Goal: Task Accomplishment & Management: Manage account settings

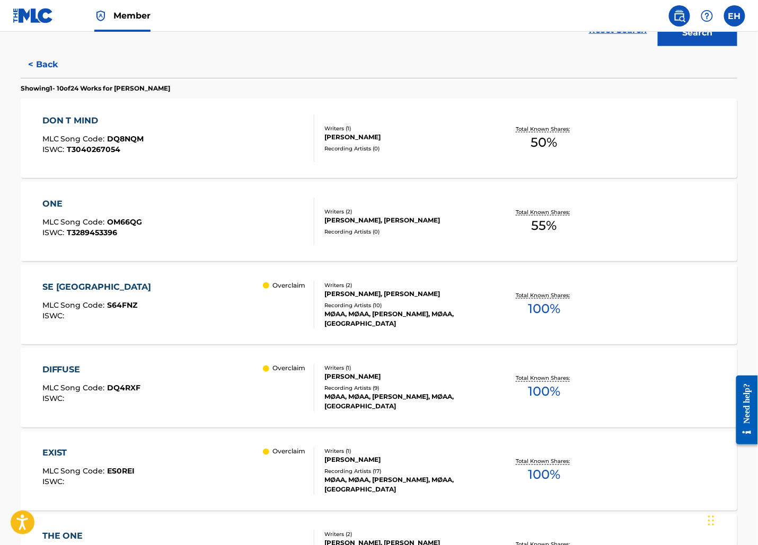
click at [434, 283] on div "SE 24TH ST MLC Song Code : S64FNZ ISWC : Overclaim Writers ( 2 ) ANDREA VOLPATO…" at bounding box center [379, 304] width 716 height 79
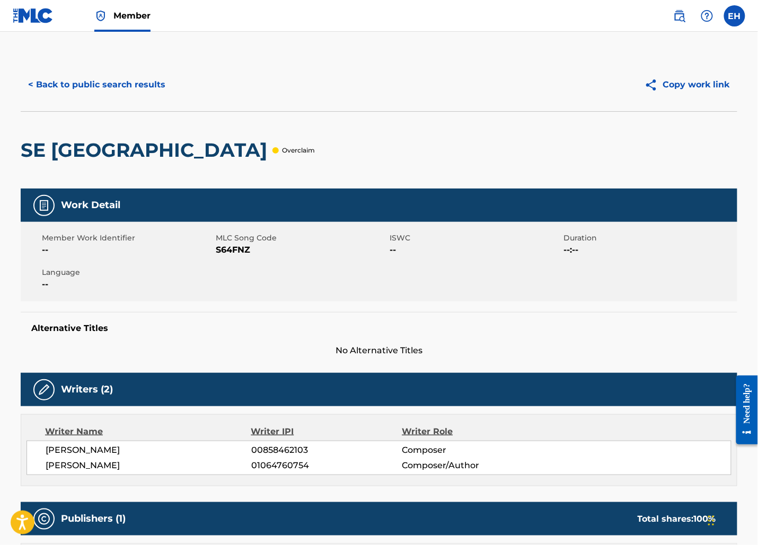
click at [93, 85] on button "< Back to public search results" at bounding box center [97, 85] width 152 height 26
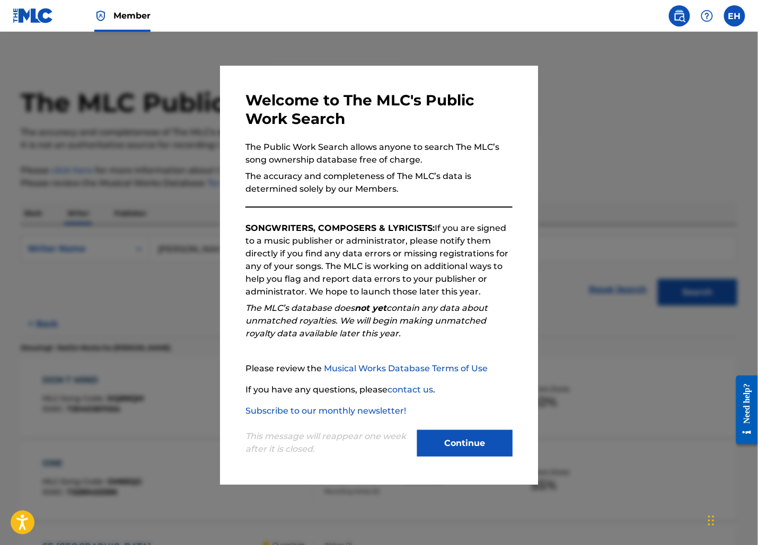
click at [493, 443] on button "Continue" at bounding box center [464, 443] width 95 height 26
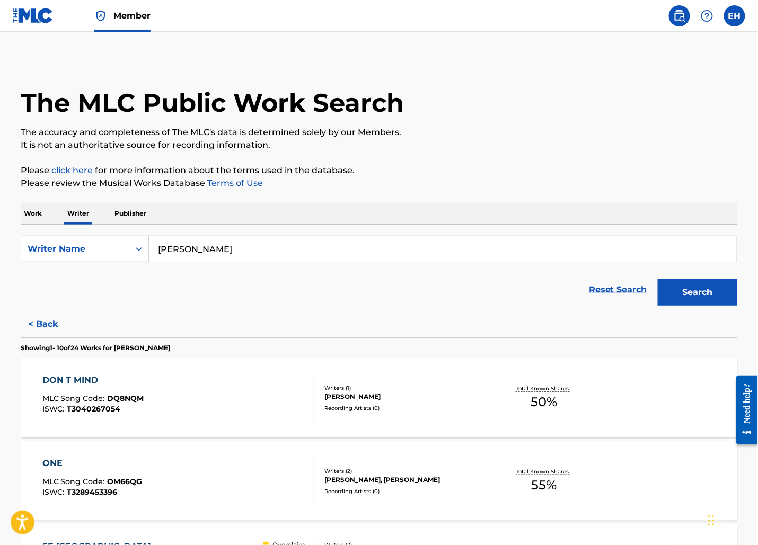
click at [481, 383] on div "DON T MIND MLC Song Code : DQ8NQM ISWC : T3040267054 Writers ( 1 ) JANCY RAE BU…" at bounding box center [379, 397] width 716 height 79
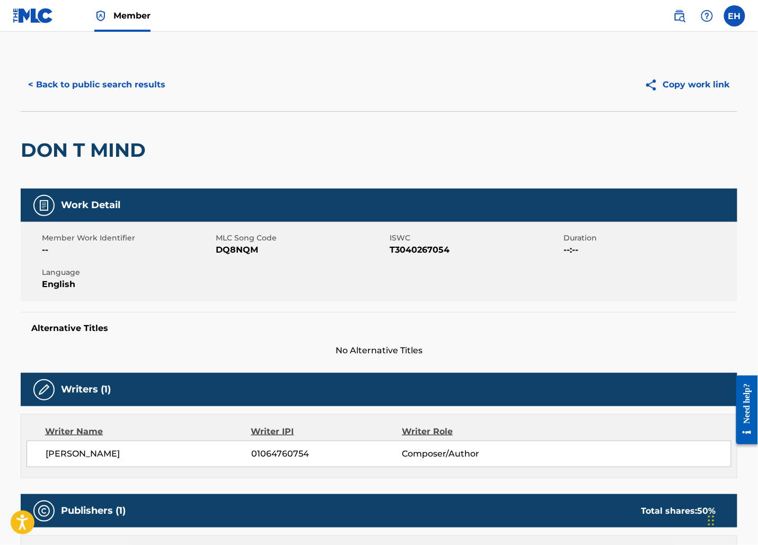
click at [132, 90] on button "< Back to public search results" at bounding box center [97, 85] width 152 height 26
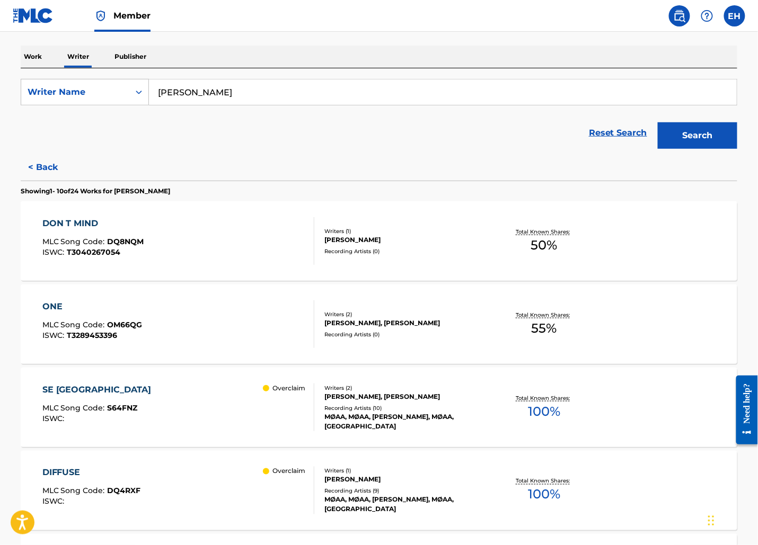
scroll to position [162, 0]
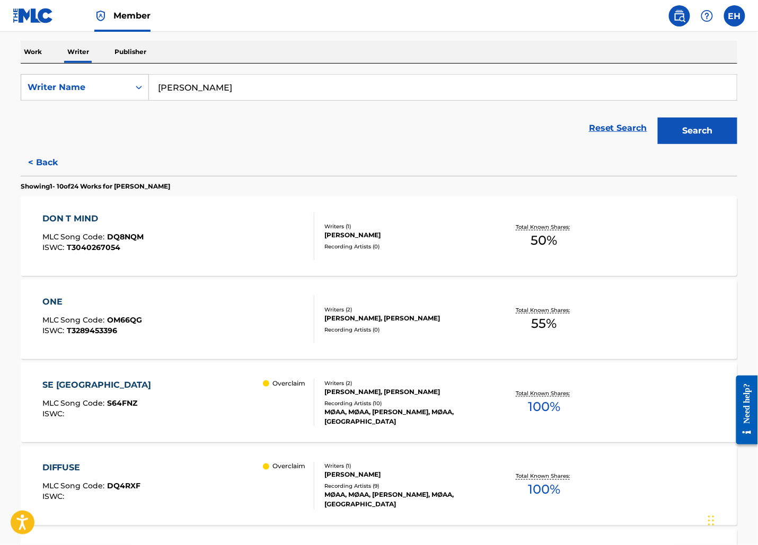
click at [424, 326] on div "Recording Artists ( 0 )" at bounding box center [404, 330] width 160 height 8
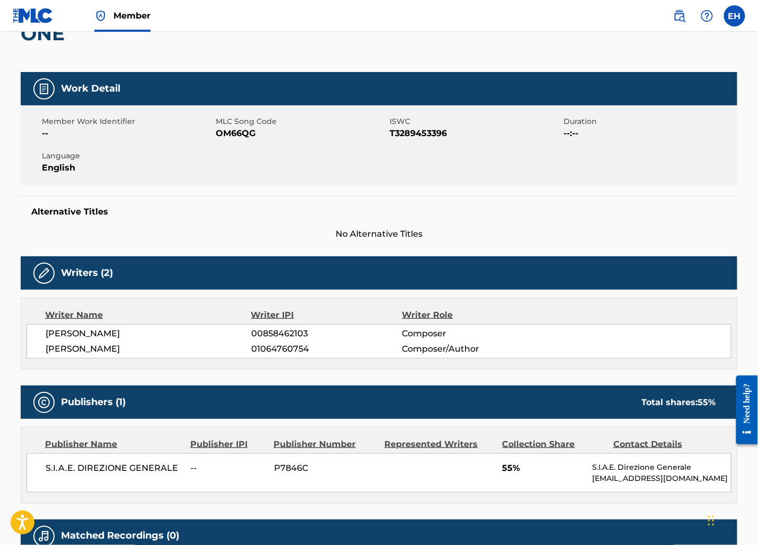
scroll to position [33, 0]
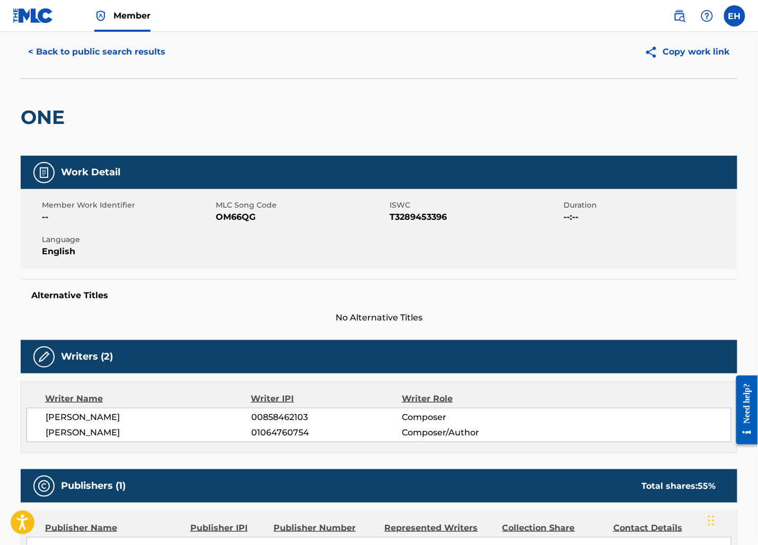
click at [95, 51] on button "< Back to public search results" at bounding box center [97, 52] width 152 height 26
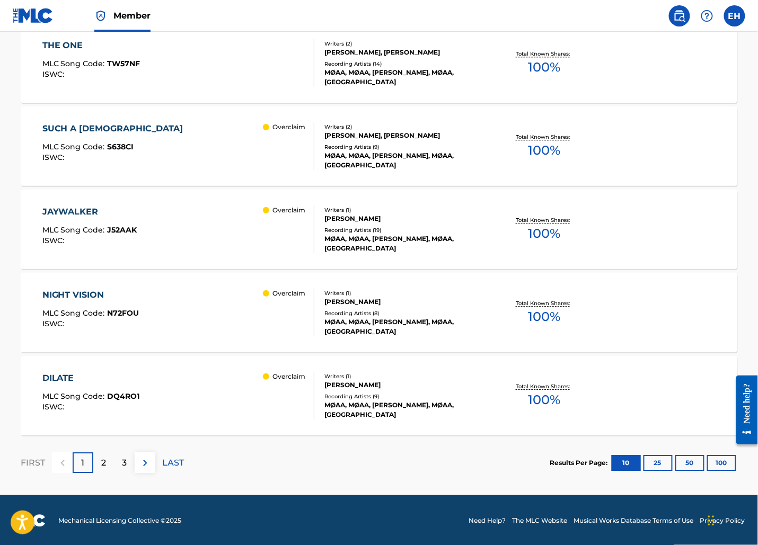
scroll to position [751, 0]
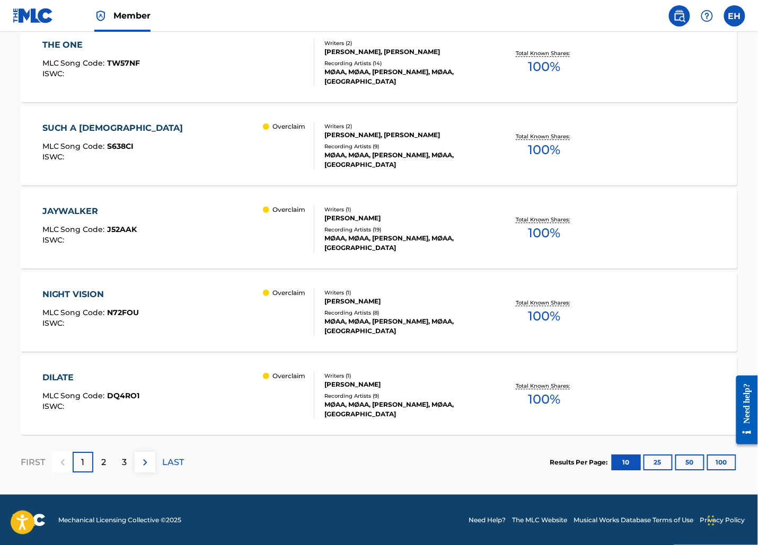
click at [722, 467] on button "100" at bounding box center [721, 463] width 29 height 16
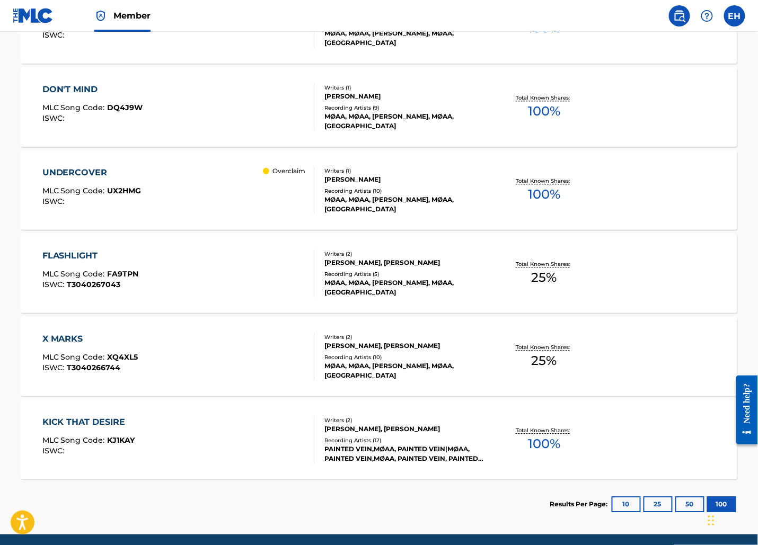
scroll to position [1911, 0]
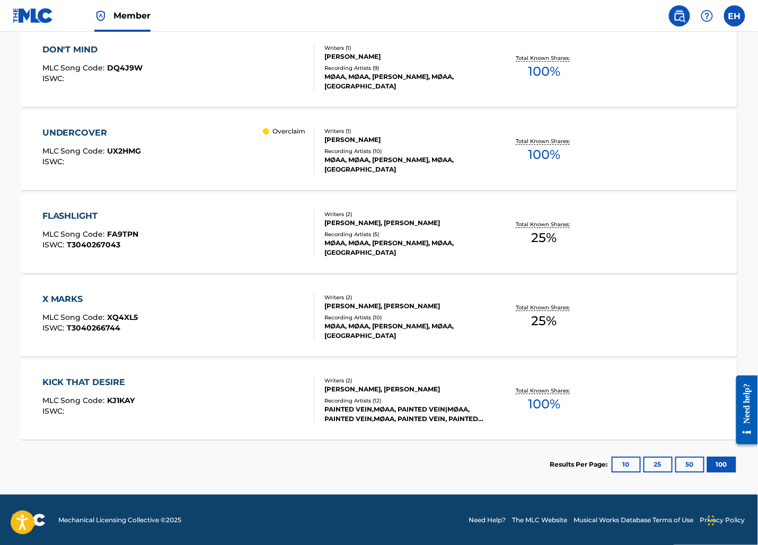
click at [233, 409] on div "KICK THAT DESIRE MLC Song Code : KJ1KAY ISWC :" at bounding box center [178, 400] width 272 height 48
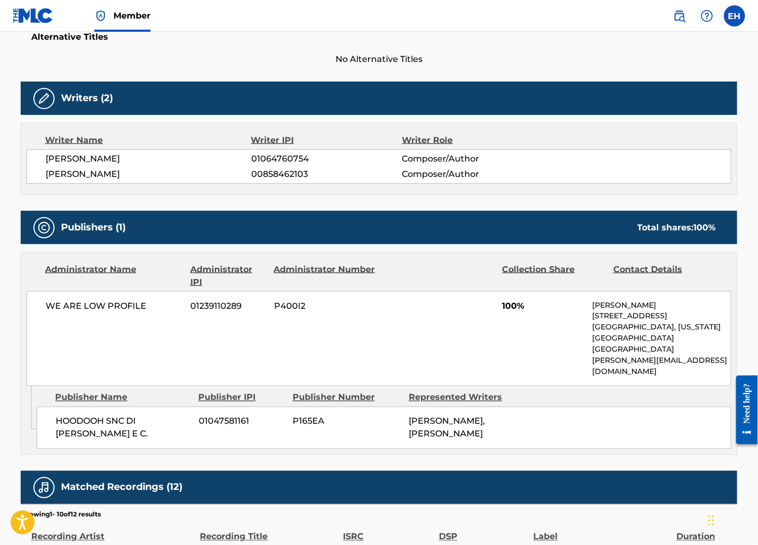
scroll to position [4, 0]
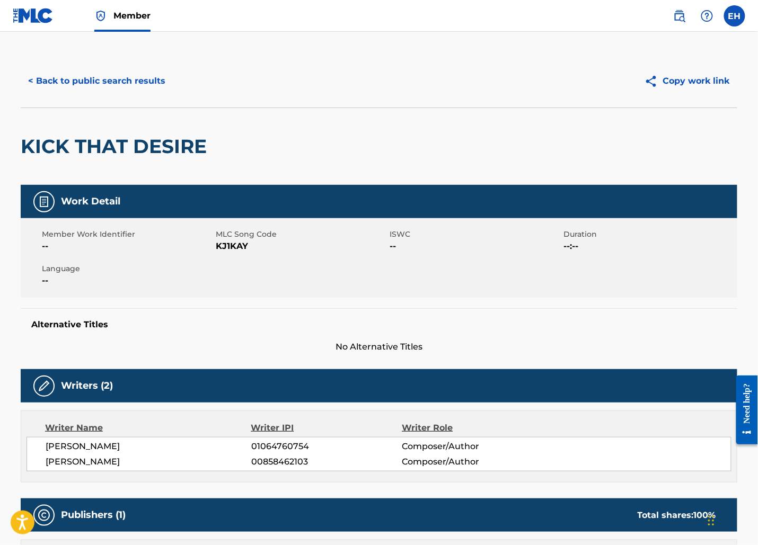
click at [118, 96] on div "< Back to public search results Copy work link" at bounding box center [379, 81] width 716 height 53
click at [118, 86] on button "< Back to public search results" at bounding box center [97, 81] width 152 height 26
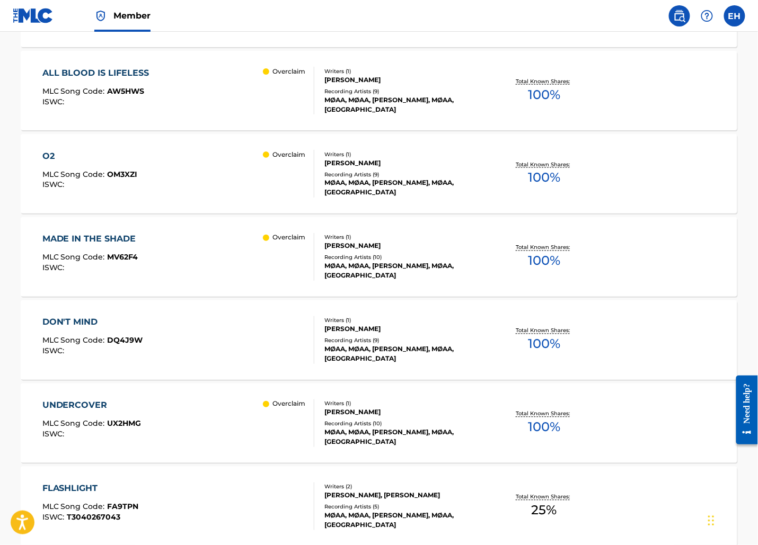
scroll to position [1911, 0]
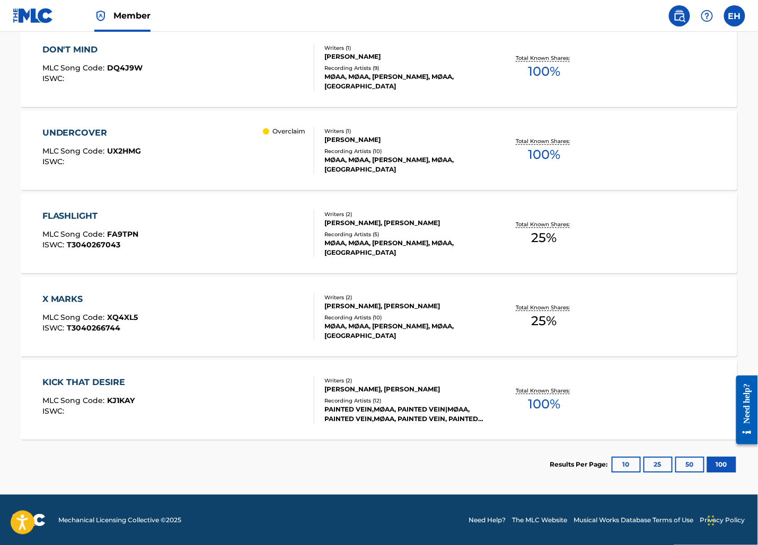
click at [278, 335] on div "X MARKS MLC Song Code : XQ4XL5 ISWC : T3040266744" at bounding box center [178, 317] width 272 height 48
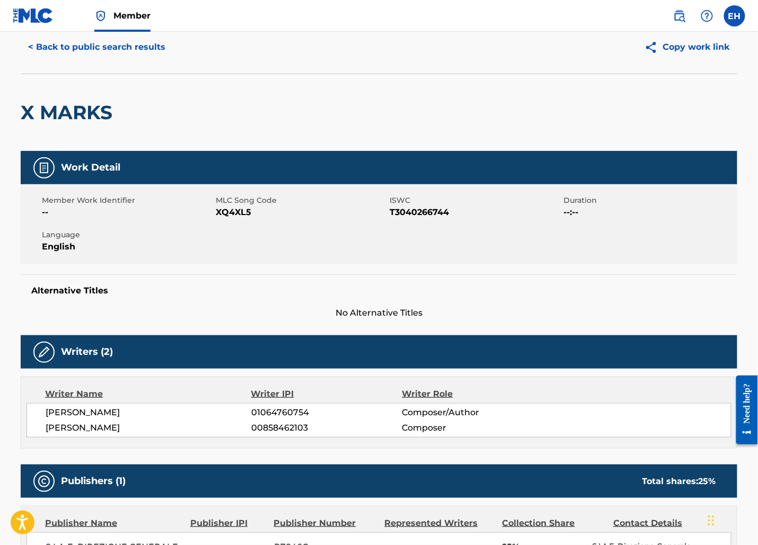
scroll to position [11, 0]
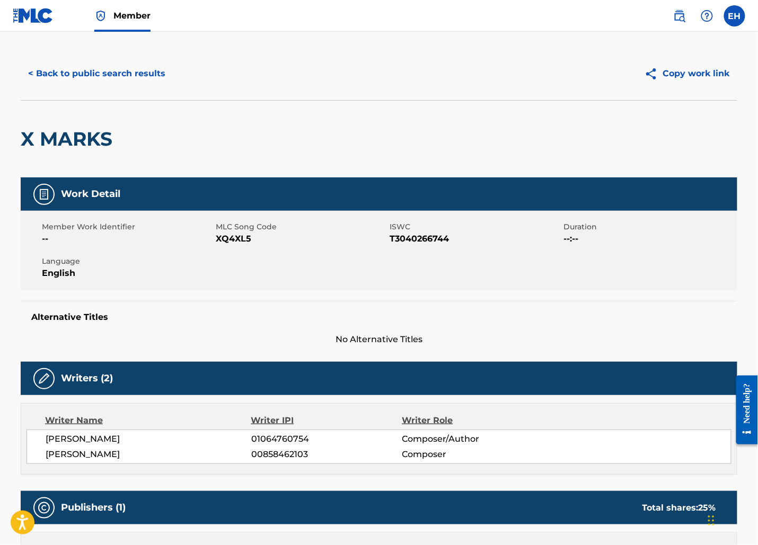
click at [94, 65] on button "< Back to public search results" at bounding box center [97, 73] width 152 height 26
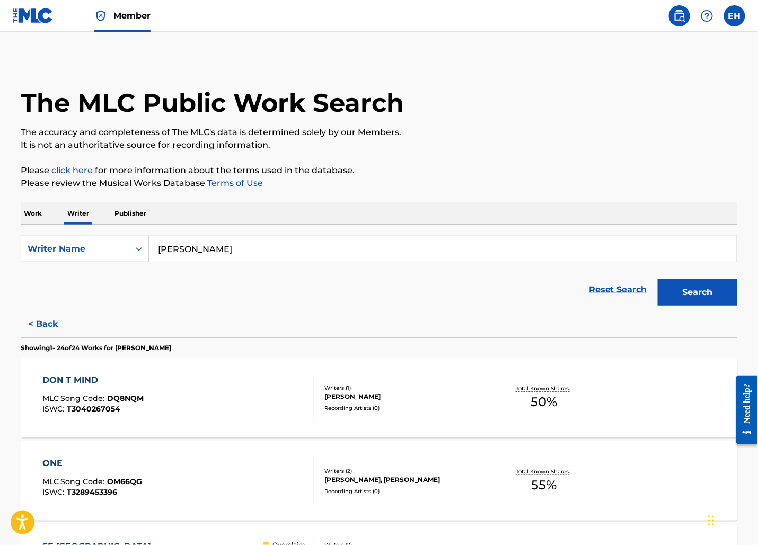
click at [732, 24] on label at bounding box center [734, 15] width 21 height 21
click at [734, 16] on input "EH Elli Hu elli@lowprofilenyc.com Notification Preferences Profile Log out" at bounding box center [734, 16] width 0 height 0
click at [648, 15] on nav "Member EH EH Elli Hu elli@lowprofilenyc.com Notification Preferences Profile Lo…" at bounding box center [379, 16] width 758 height 32
click at [677, 20] on img at bounding box center [679, 16] width 13 height 13
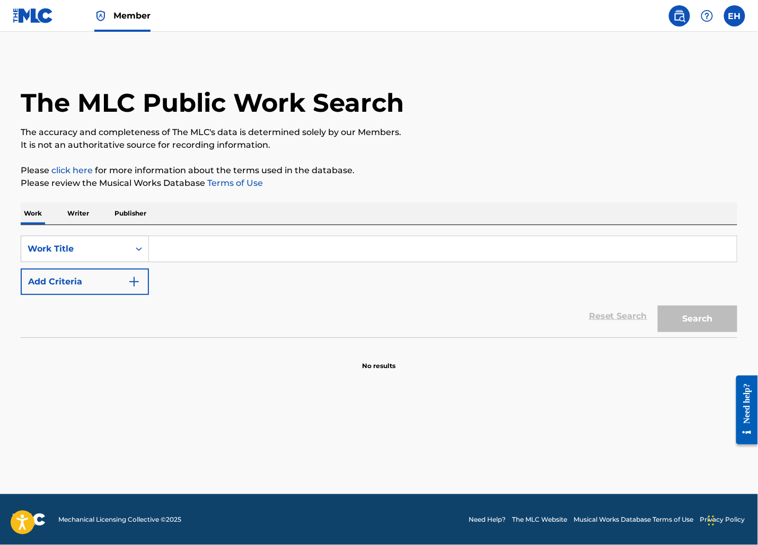
click at [35, 21] on img at bounding box center [33, 15] width 41 height 15
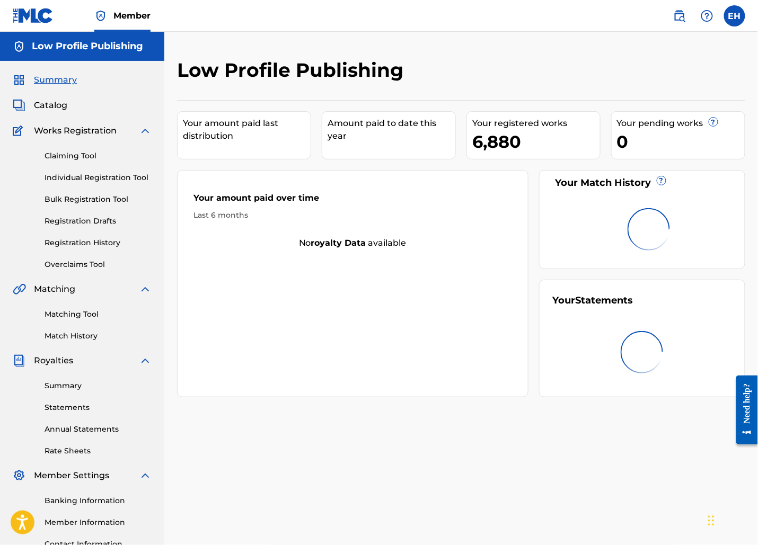
click at [165, 24] on nav "Member EH EH Elli Hu elli@lowprofilenyc.com Notification Preferences Profile Lo…" at bounding box center [379, 16] width 758 height 32
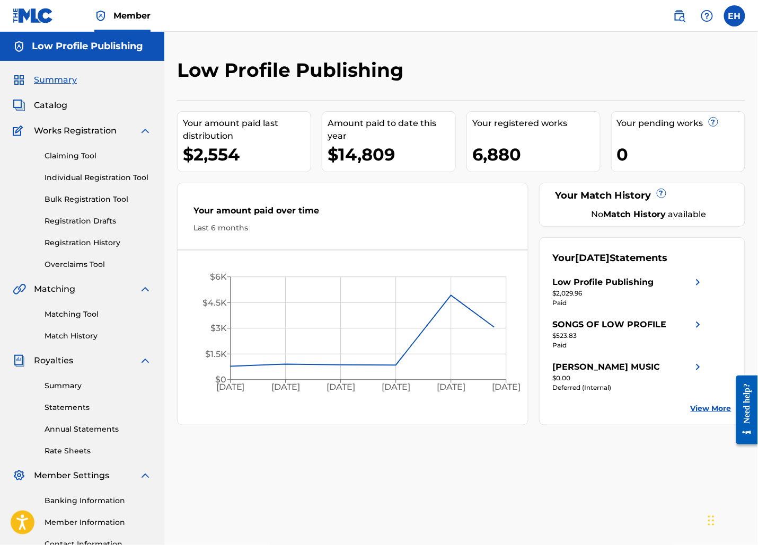
click at [92, 257] on div "Claiming Tool Individual Registration Tool Bulk Registration Tool Registration …" at bounding box center [82, 203] width 139 height 133
click at [92, 269] on link "Overclaims Tool" at bounding box center [98, 264] width 107 height 11
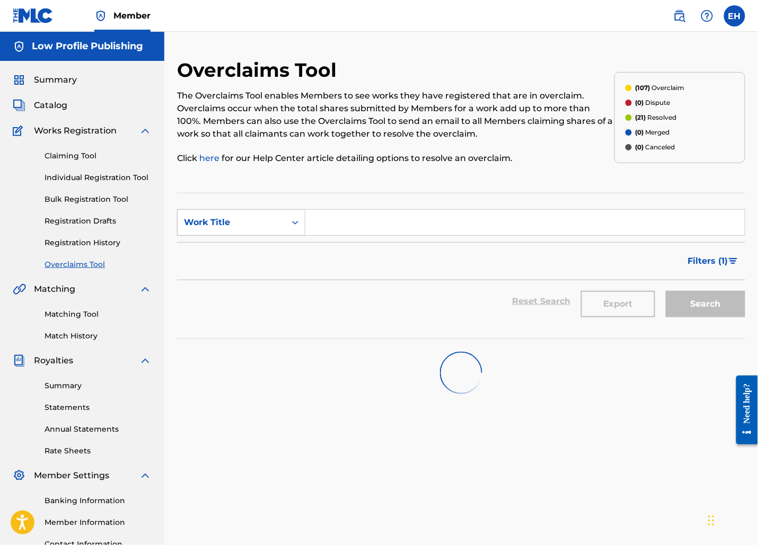
click at [281, 230] on div "Work Title" at bounding box center [231, 222] width 108 height 20
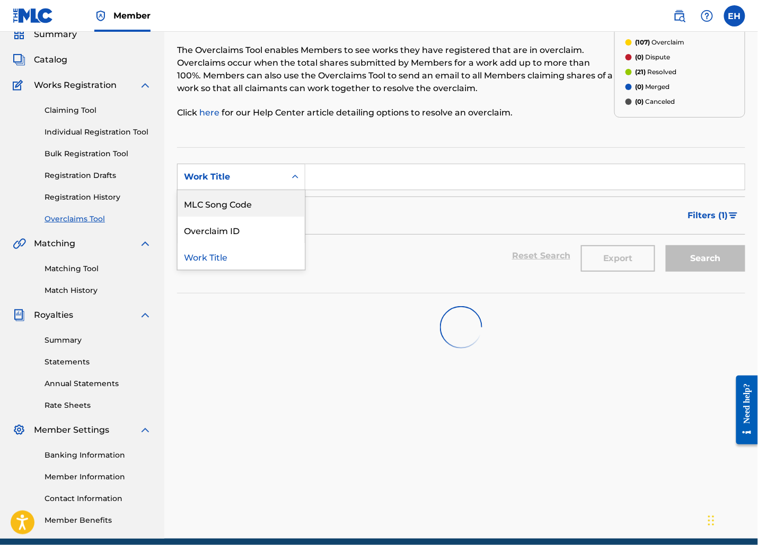
scroll to position [90, 0]
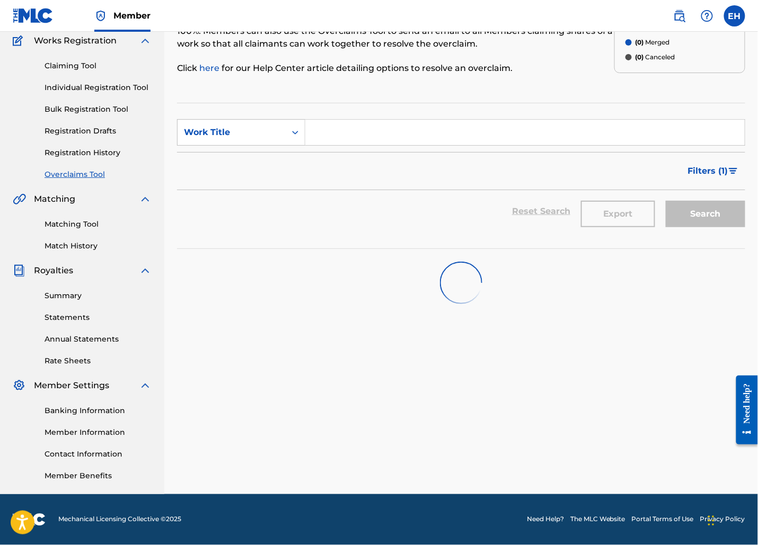
click at [521, 159] on div "Filters ( 1 )" at bounding box center [461, 171] width 568 height 38
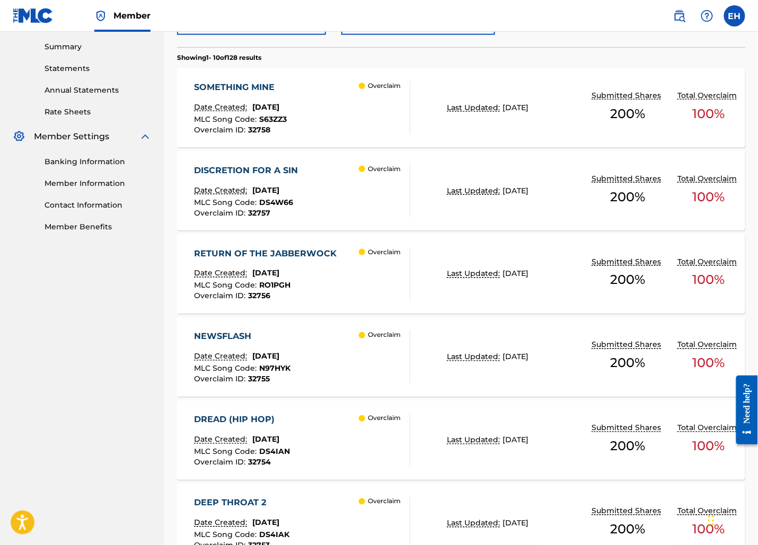
scroll to position [794, 0]
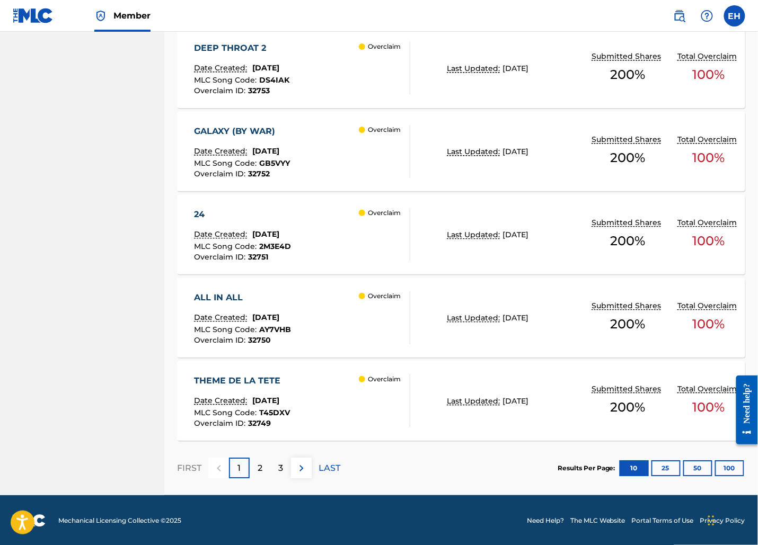
click at [722, 463] on button "100" at bounding box center [729, 468] width 29 height 16
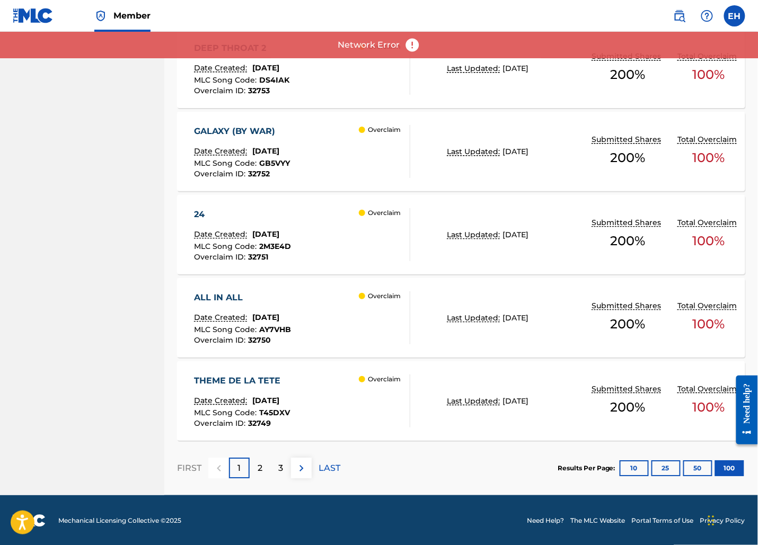
click at [352, 473] on section "FIRST 1 2 3 LAST Results Per Page: 10 25 50 100" at bounding box center [461, 468] width 568 height 55
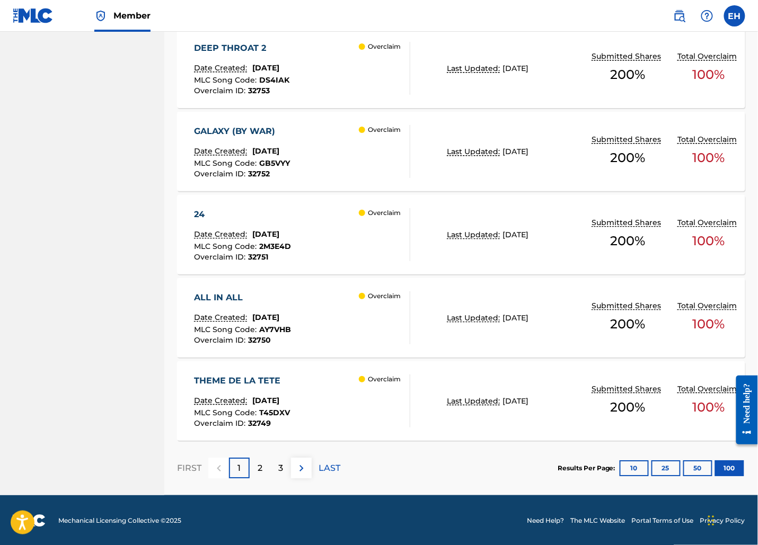
click at [340, 473] on p "LAST" at bounding box center [329, 468] width 22 height 13
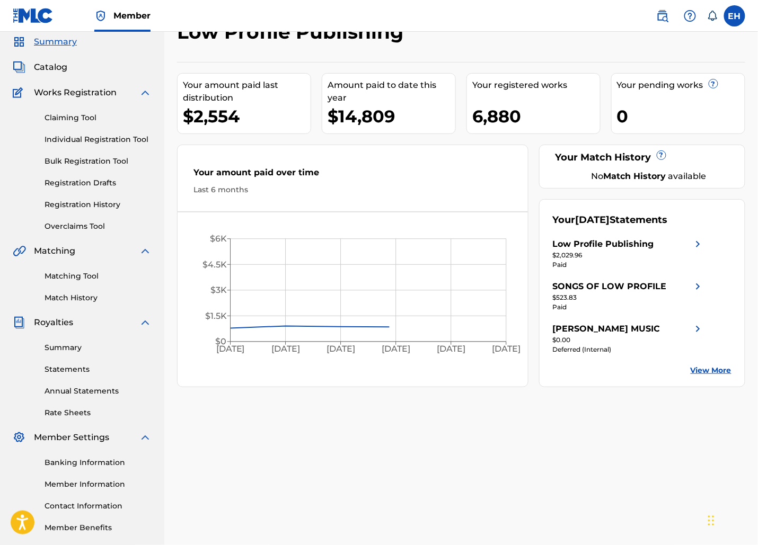
scroll to position [90, 0]
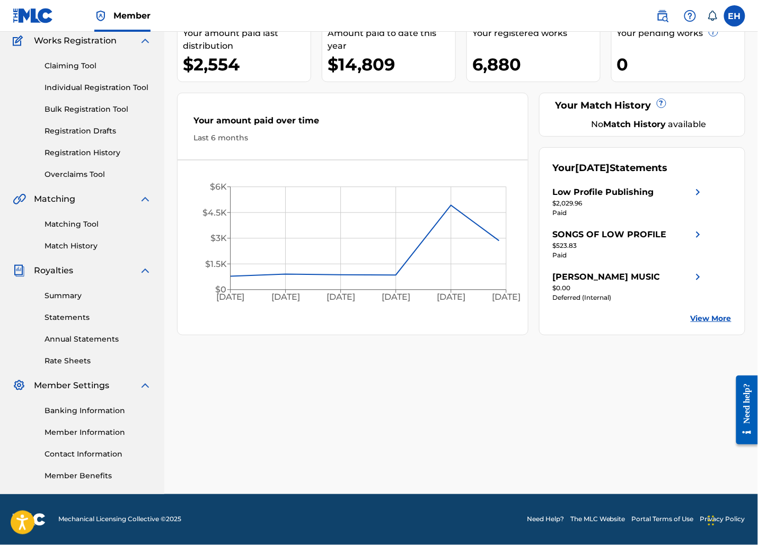
click at [94, 180] on link "Overclaims Tool" at bounding box center [98, 174] width 107 height 11
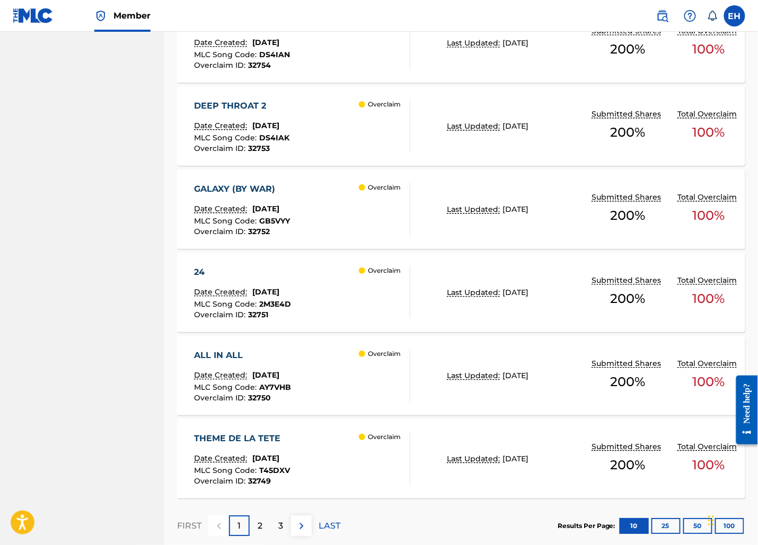
scroll to position [794, 0]
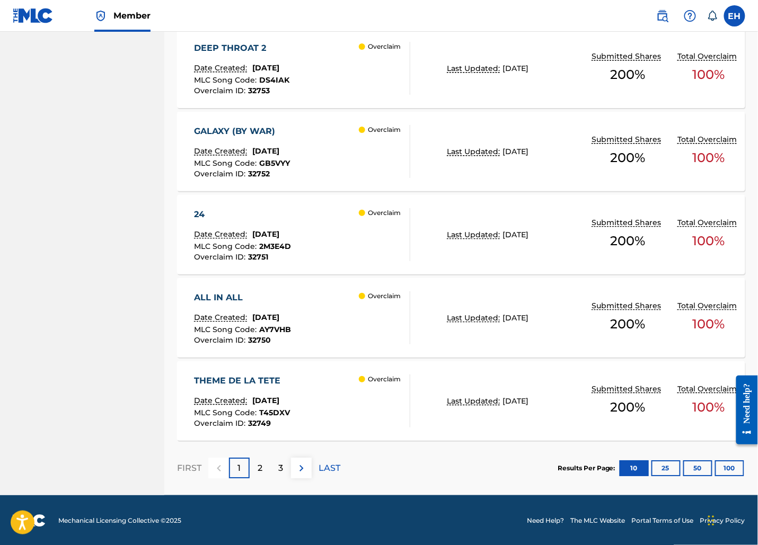
click at [323, 456] on div "FIRST 1 2 3 LAST" at bounding box center [258, 468] width 163 height 55
click at [327, 463] on p "LAST" at bounding box center [329, 468] width 22 height 13
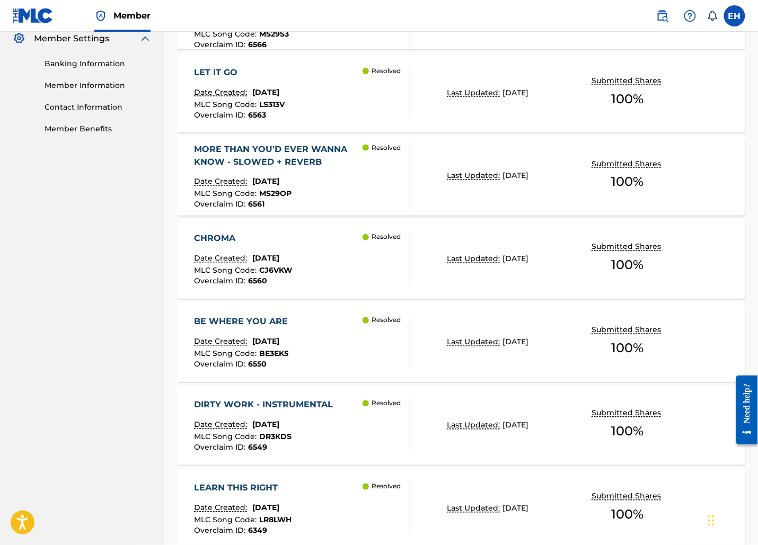
scroll to position [0, 0]
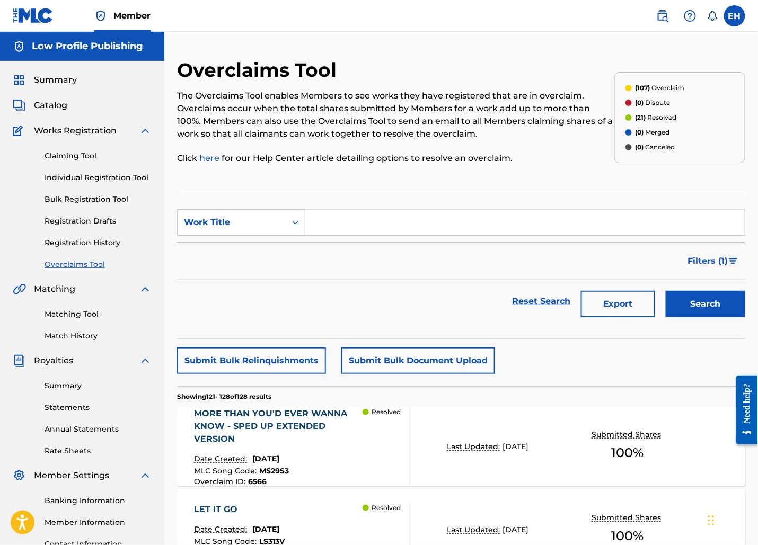
click at [722, 252] on button "Filters ( 1 )" at bounding box center [713, 261] width 64 height 26
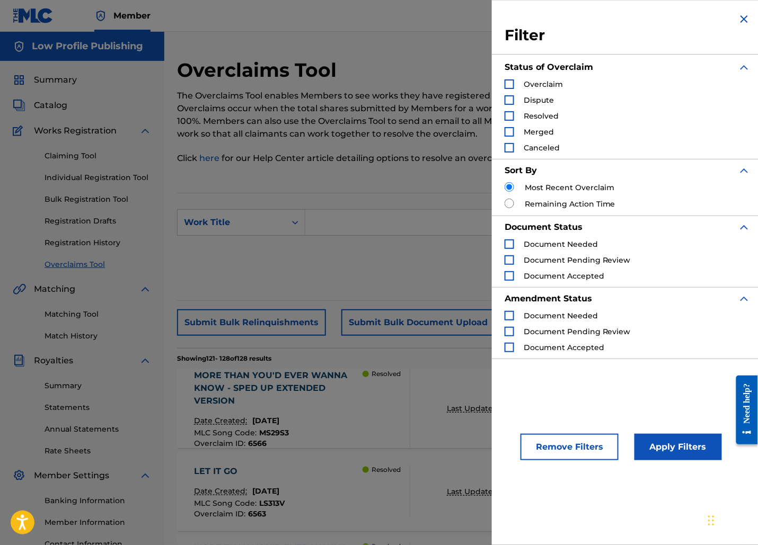
click at [538, 79] on span "Overclaim" at bounding box center [542, 84] width 39 height 10
click at [511, 87] on div "Search Form" at bounding box center [509, 84] width 10 height 10
click at [688, 444] on button "Apply Filters" at bounding box center [677, 447] width 87 height 26
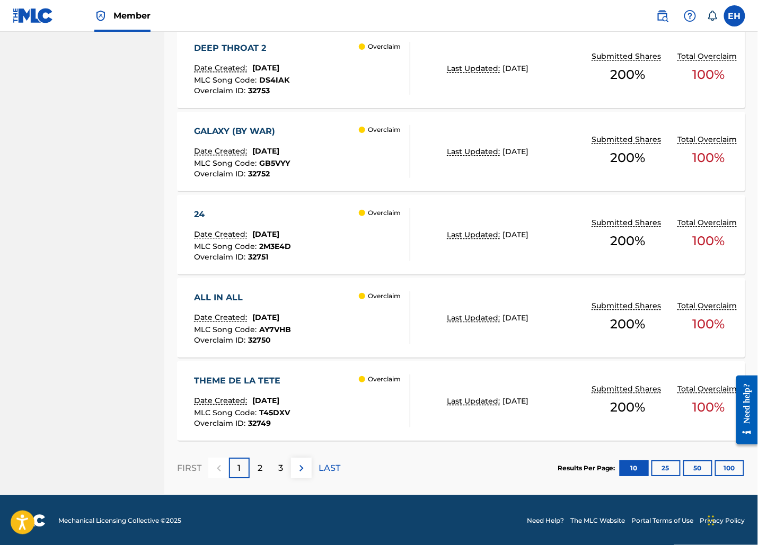
click at [329, 470] on p "LAST" at bounding box center [329, 468] width 22 height 13
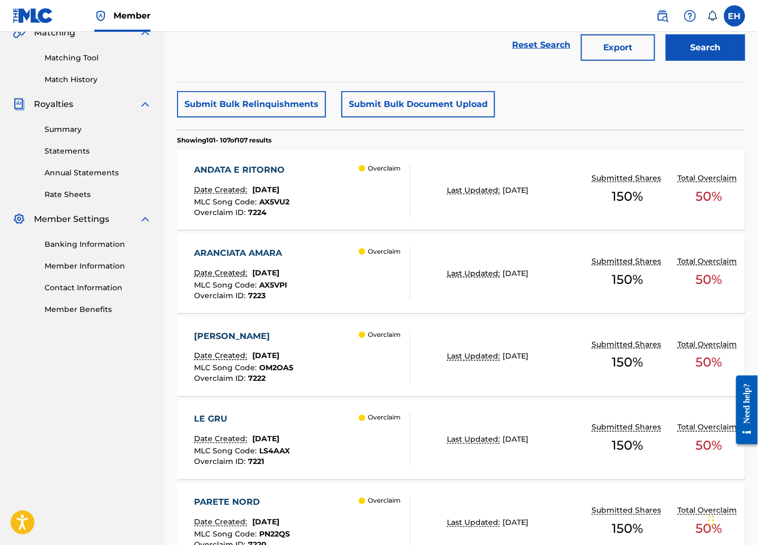
scroll to position [229, 0]
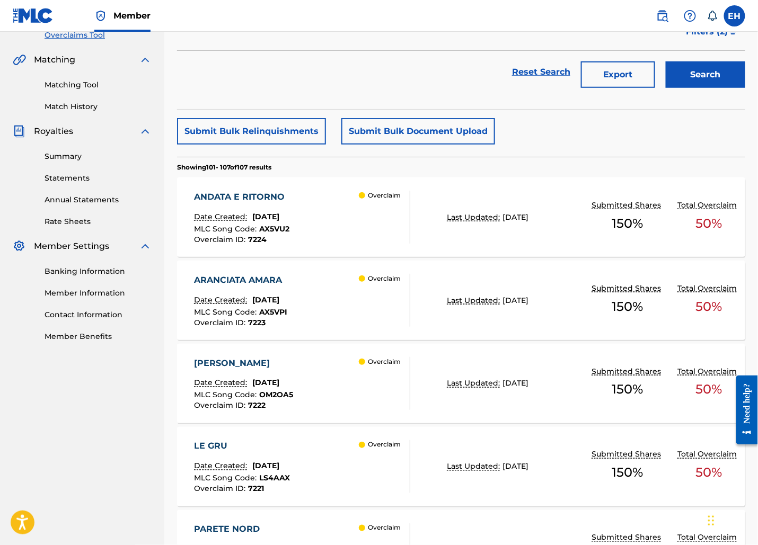
click at [512, 238] on div "ANDATA E RITORNO Date Created: October 18, 2024 MLC Song Code : AX5VU2 Overclai…" at bounding box center [461, 216] width 568 height 79
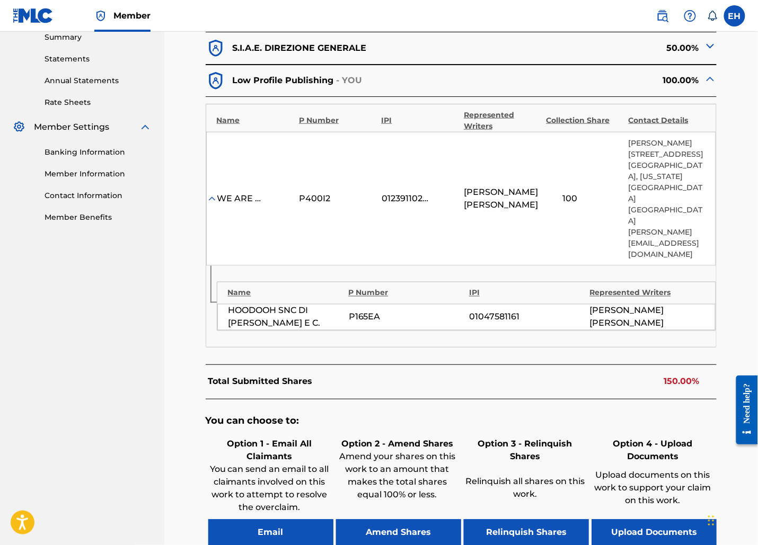
scroll to position [432, 0]
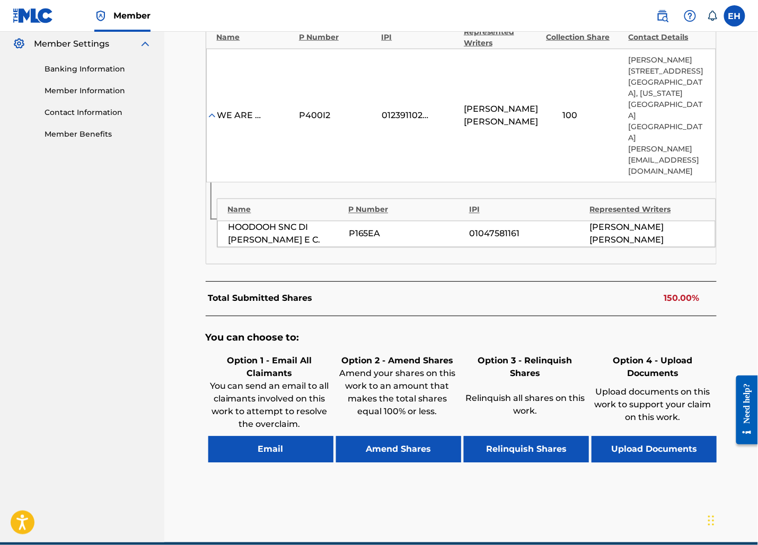
click at [278, 437] on button "Email" at bounding box center [270, 450] width 125 height 26
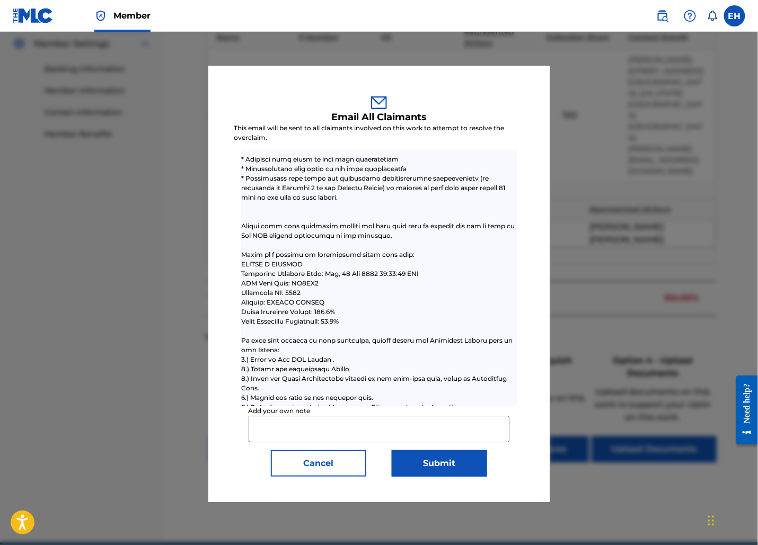
scroll to position [0, 0]
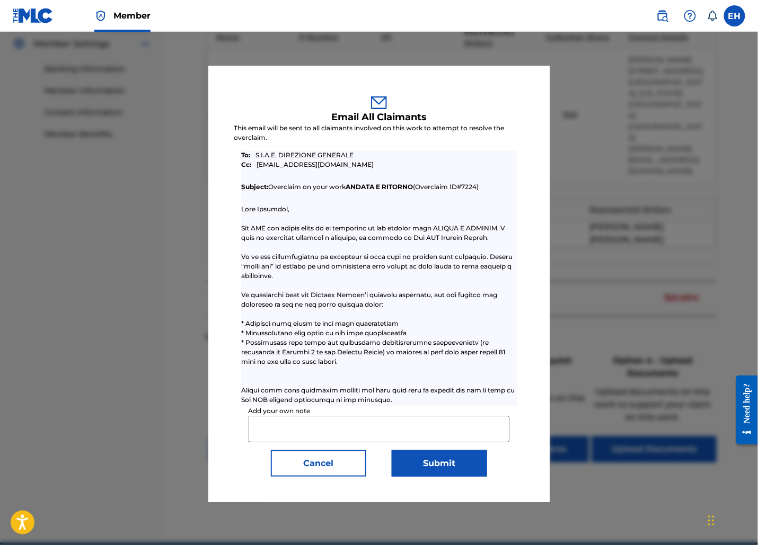
click at [446, 457] on button "Submit" at bounding box center [439, 463] width 95 height 26
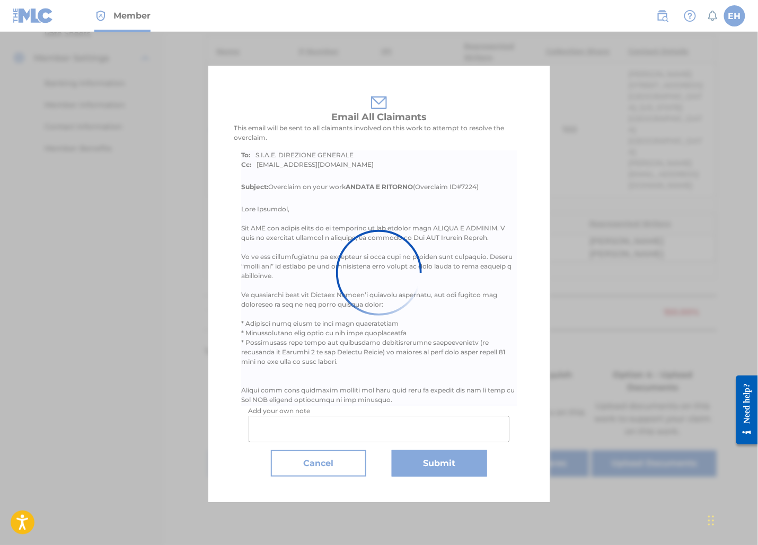
scroll to position [410, 0]
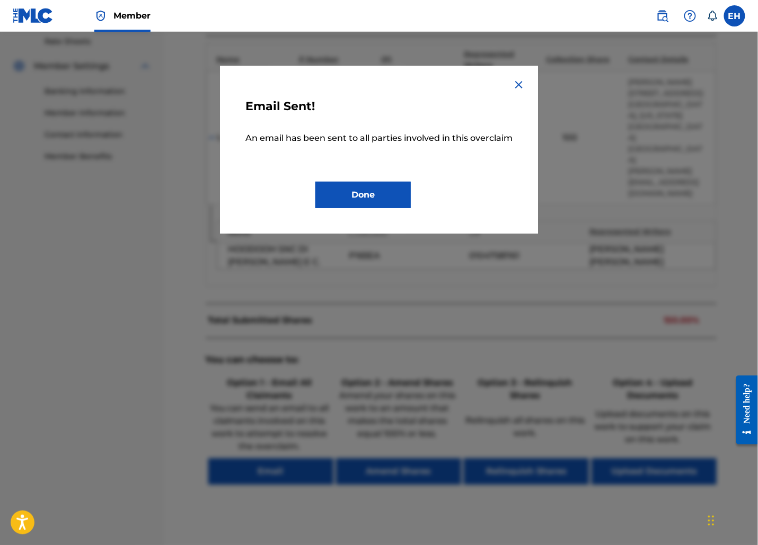
click at [387, 198] on button "Done" at bounding box center [362, 195] width 95 height 26
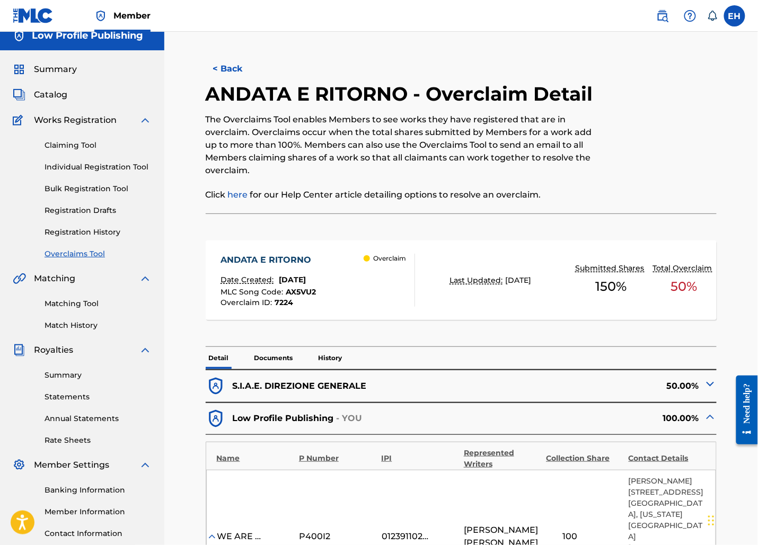
scroll to position [0, 0]
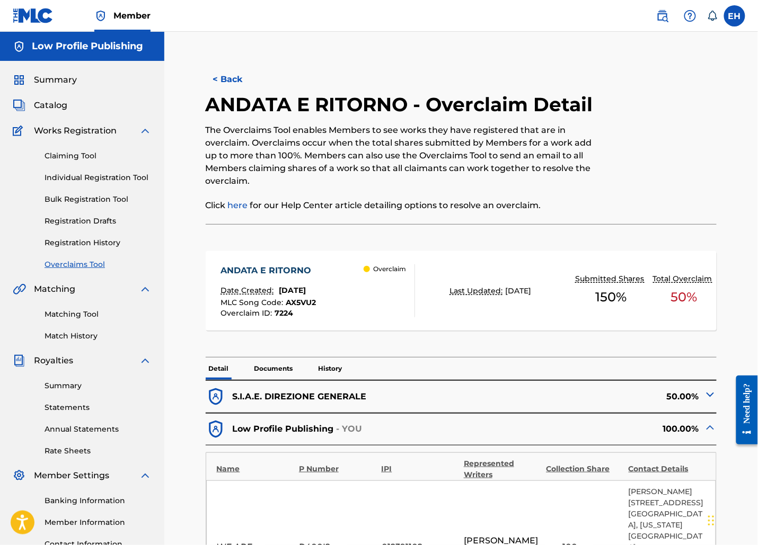
scroll to position [229, 0]
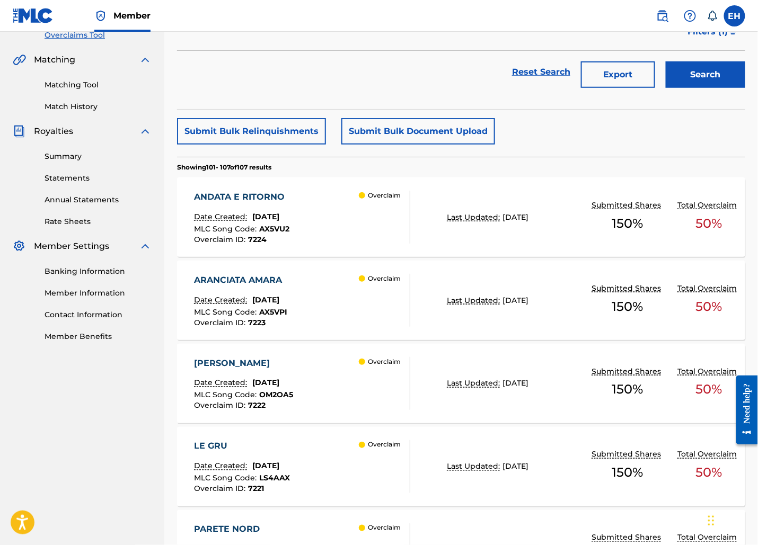
click at [316, 300] on div "ARANCIATA AMARA Date Created: October 18, 2024 MLC Song Code : AX5VPI Overclaim…" at bounding box center [302, 300] width 216 height 53
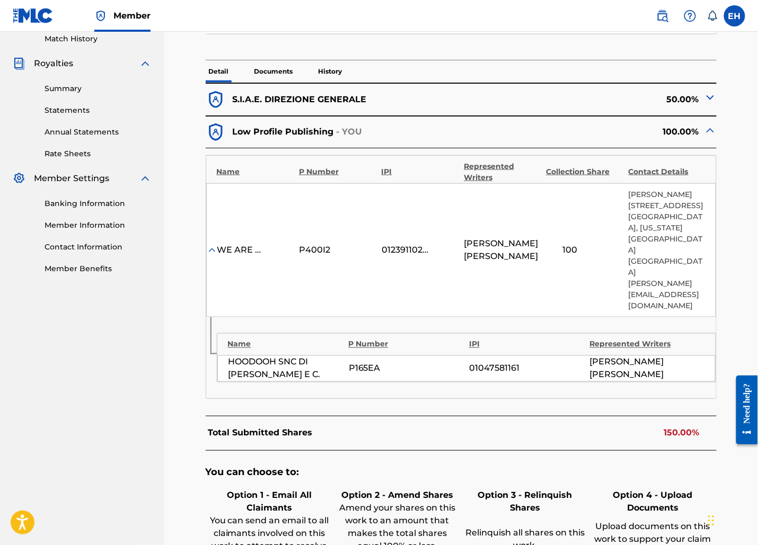
scroll to position [369, 0]
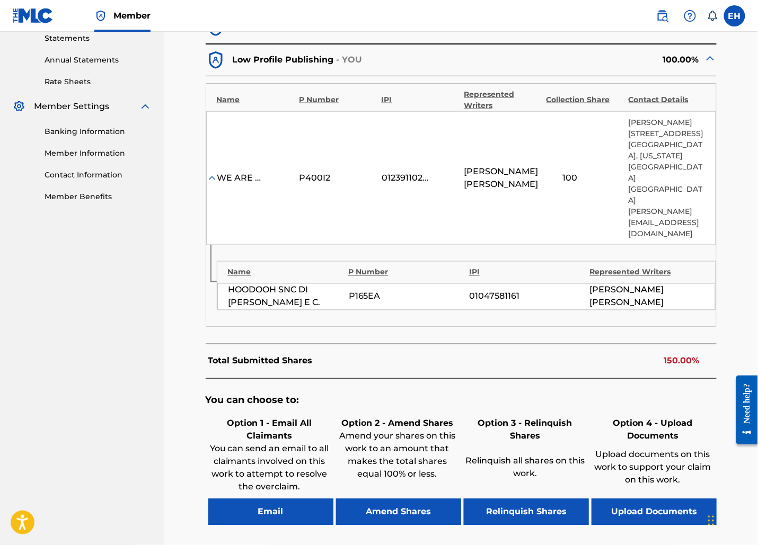
click at [281, 499] on button "Email" at bounding box center [270, 512] width 125 height 26
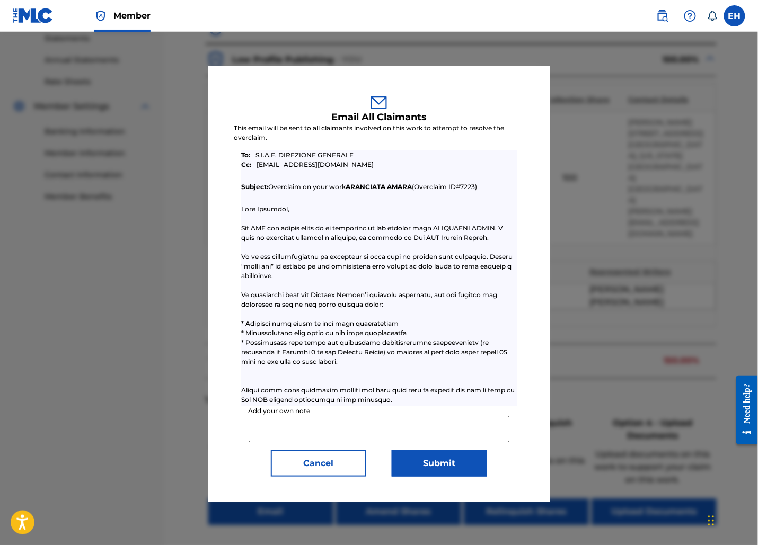
click at [416, 475] on button "Submit" at bounding box center [439, 463] width 95 height 26
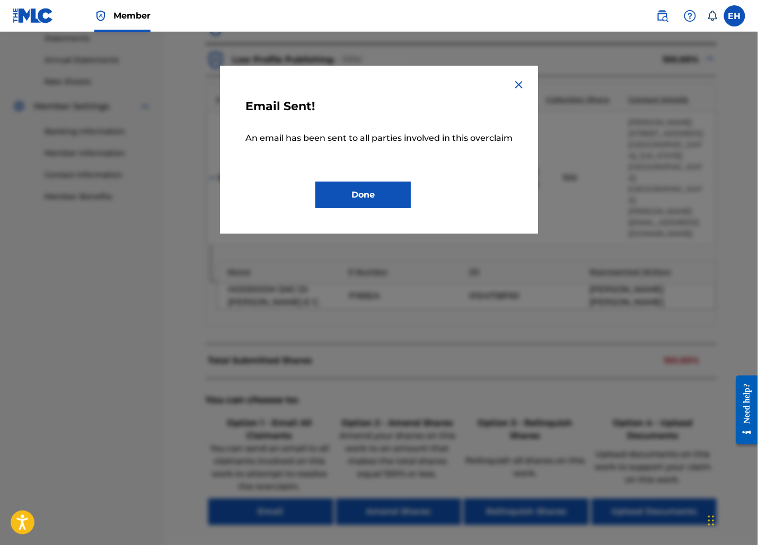
click at [383, 187] on button "Done" at bounding box center [362, 195] width 95 height 26
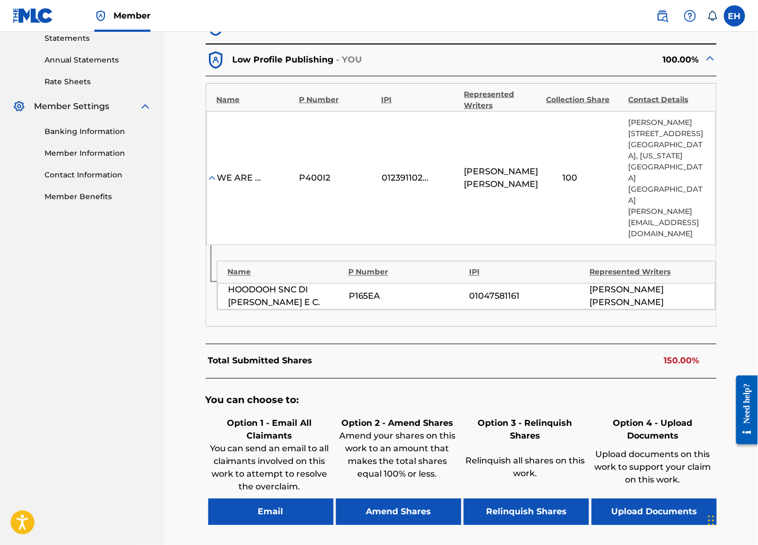
scroll to position [229, 0]
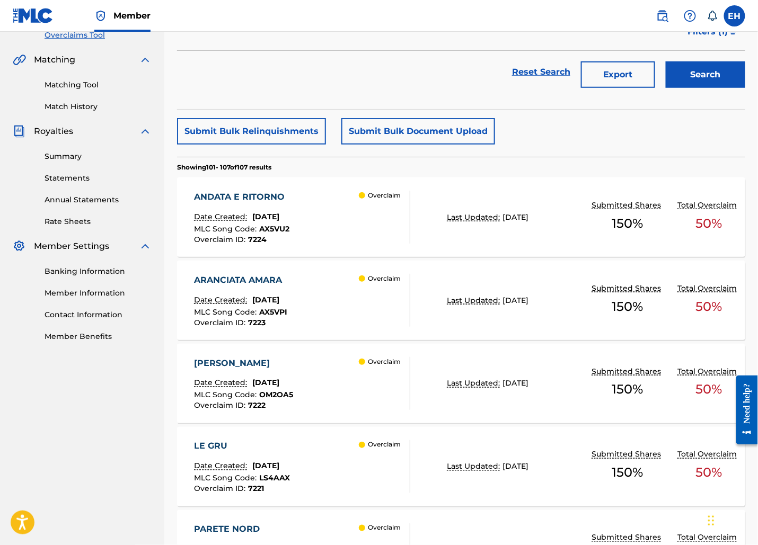
click at [317, 391] on div "ORSA MINORE Date Created: October 18, 2024 MLC Song Code : OM2OA5 Overclaim ID …" at bounding box center [302, 383] width 216 height 53
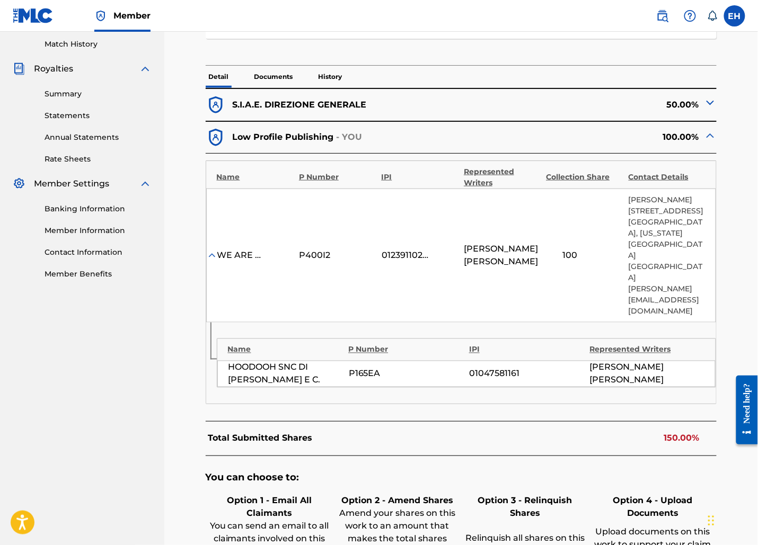
scroll to position [432, 0]
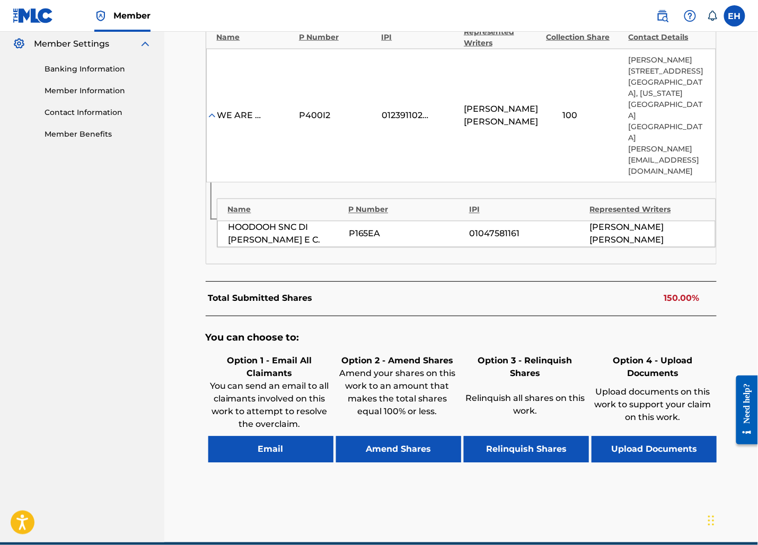
click at [310, 437] on button "Email" at bounding box center [270, 450] width 125 height 26
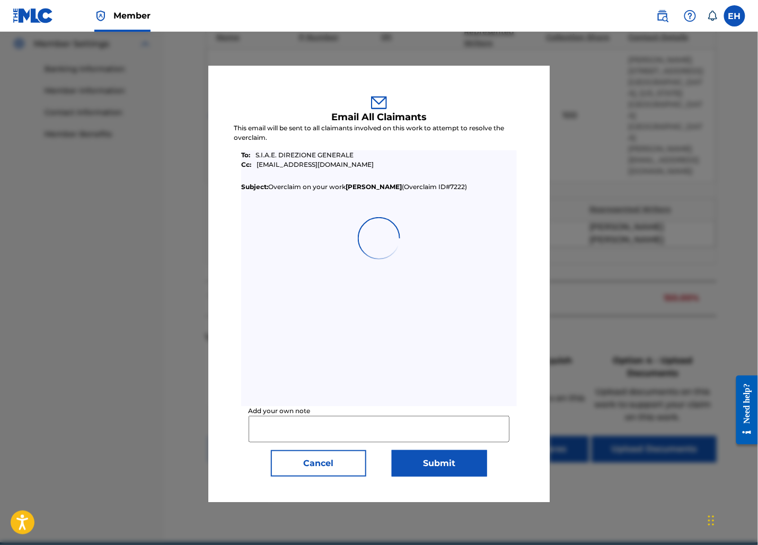
click at [411, 466] on button "Submit" at bounding box center [439, 463] width 95 height 26
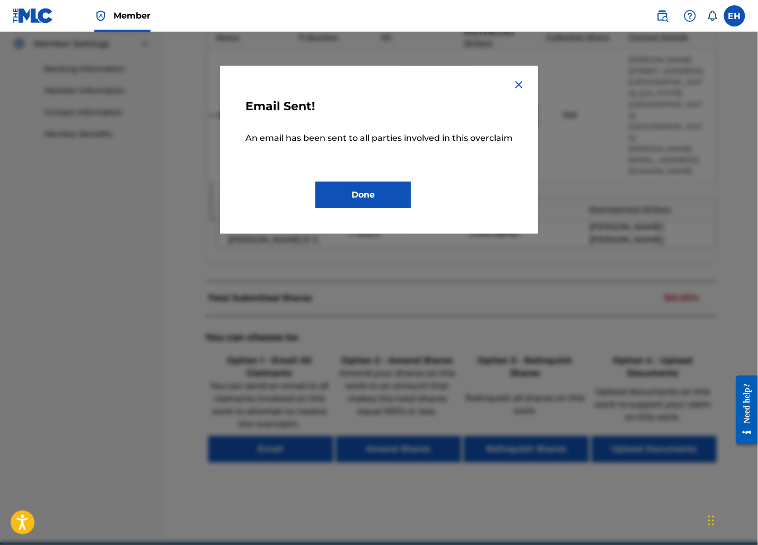
click at [380, 184] on button "Done" at bounding box center [362, 195] width 95 height 26
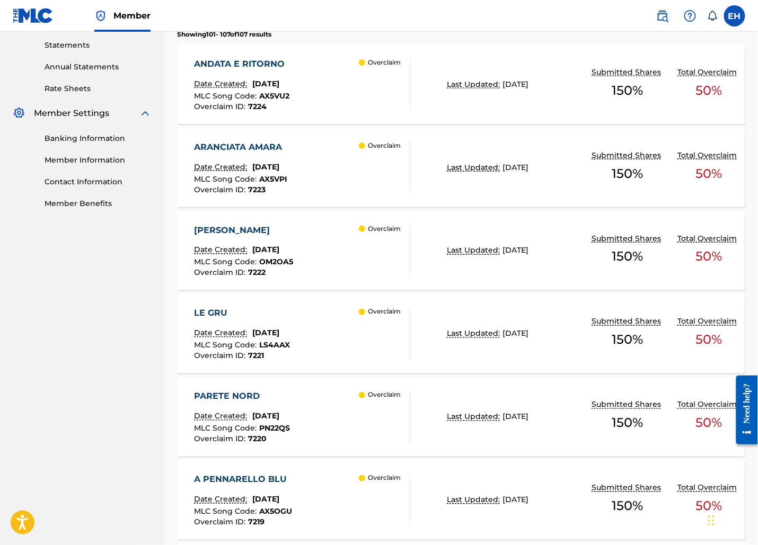
scroll to position [366, 0]
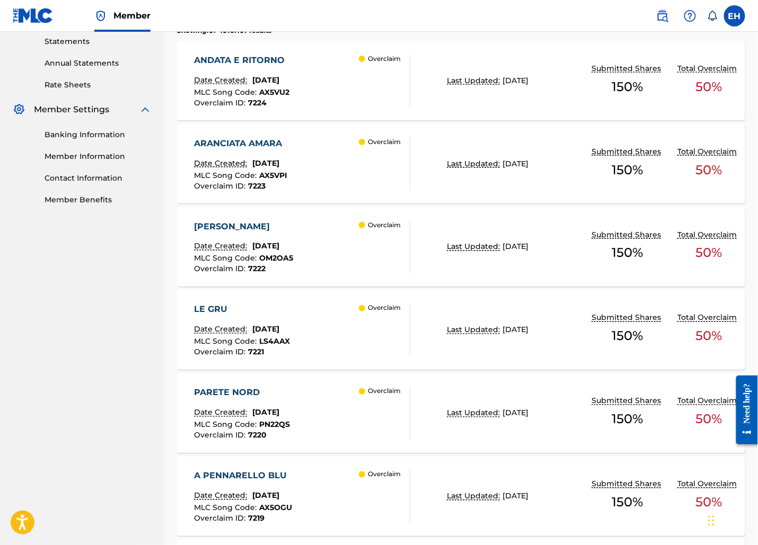
click at [288, 304] on div "LE GRU" at bounding box center [242, 310] width 96 height 13
click at [278, 394] on div "PARETE NORD" at bounding box center [242, 393] width 96 height 13
click at [293, 227] on div "ORSA MINORE" at bounding box center [243, 226] width 99 height 13
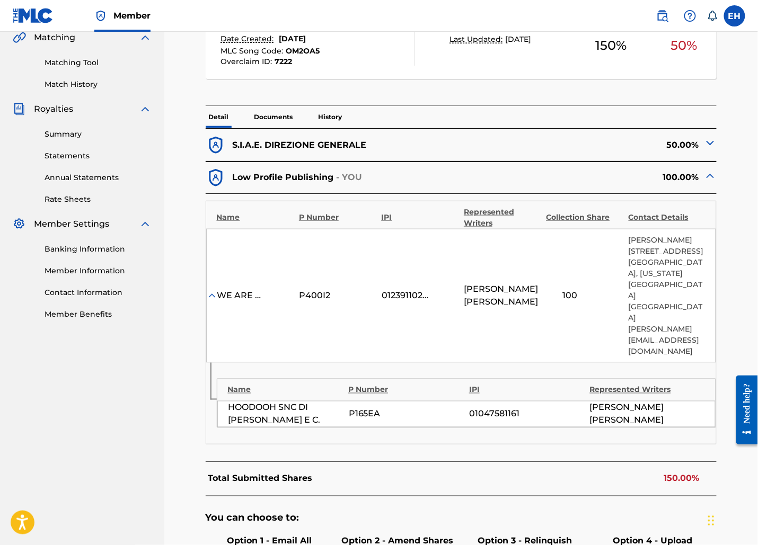
scroll to position [400, 0]
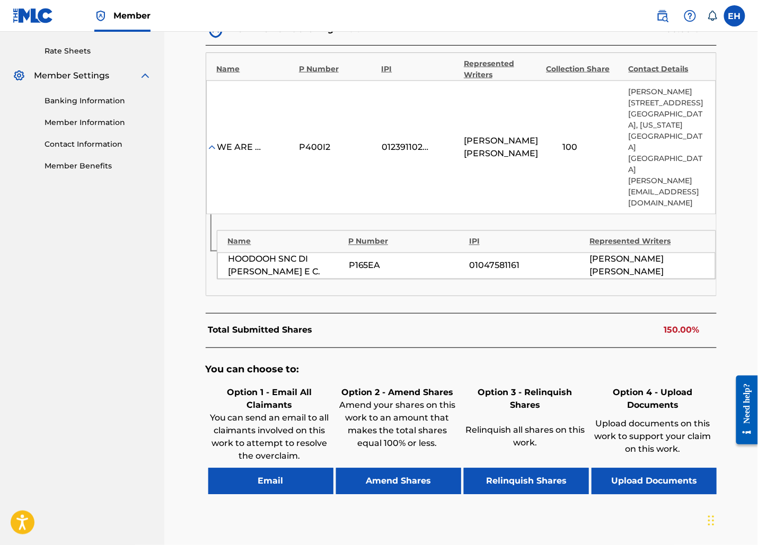
click at [246, 468] on button "Email" at bounding box center [270, 481] width 125 height 26
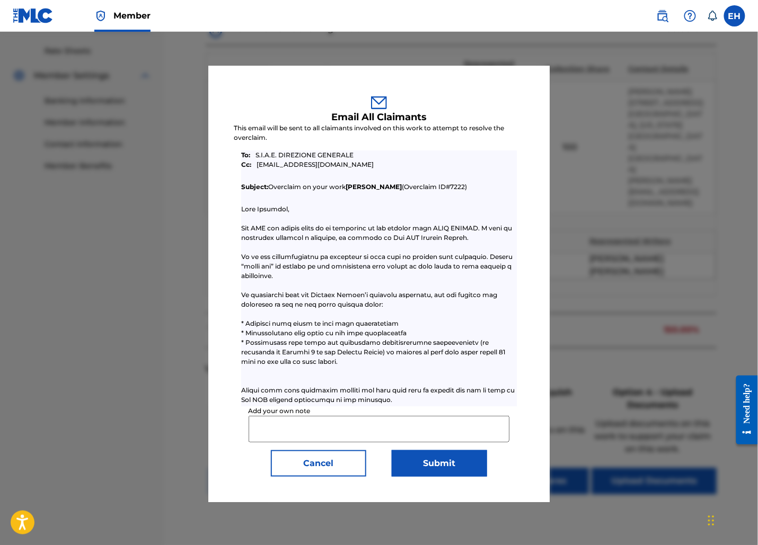
click at [333, 463] on button "Cancel" at bounding box center [318, 463] width 95 height 26
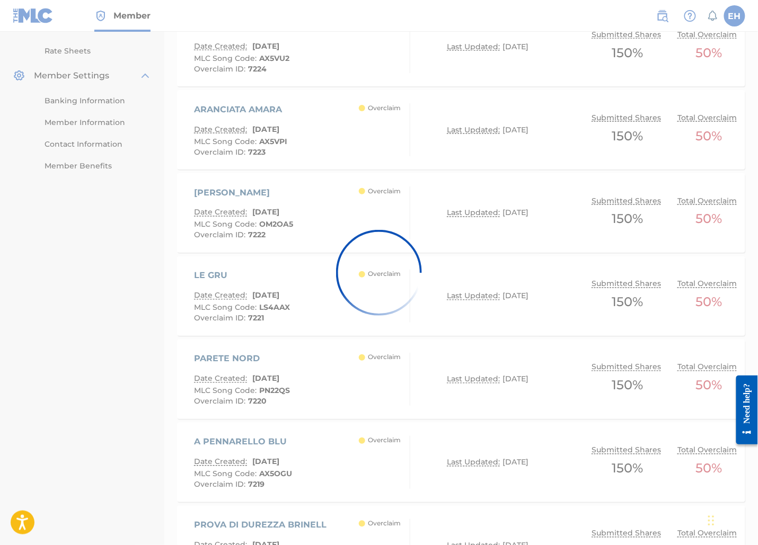
scroll to position [366, 0]
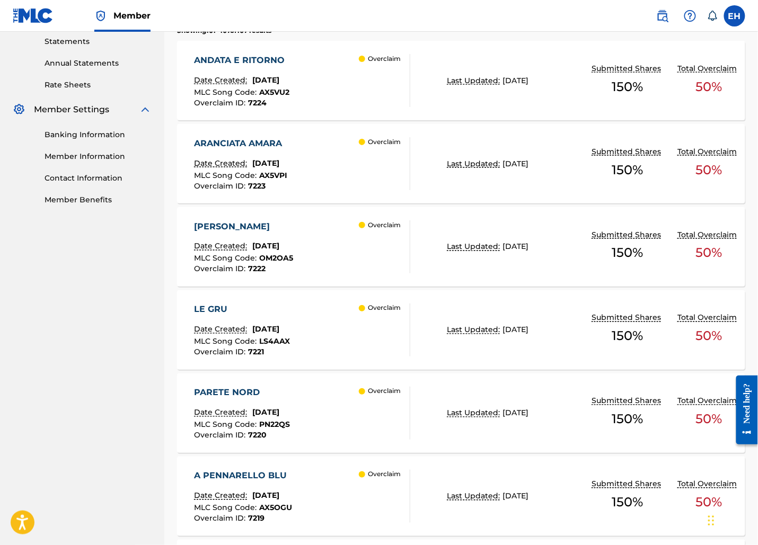
click at [290, 316] on div "LE GRU Date Created: October 18, 2024 MLC Song Code : LS4AAX Overclaim ID : 7221" at bounding box center [242, 330] width 96 height 53
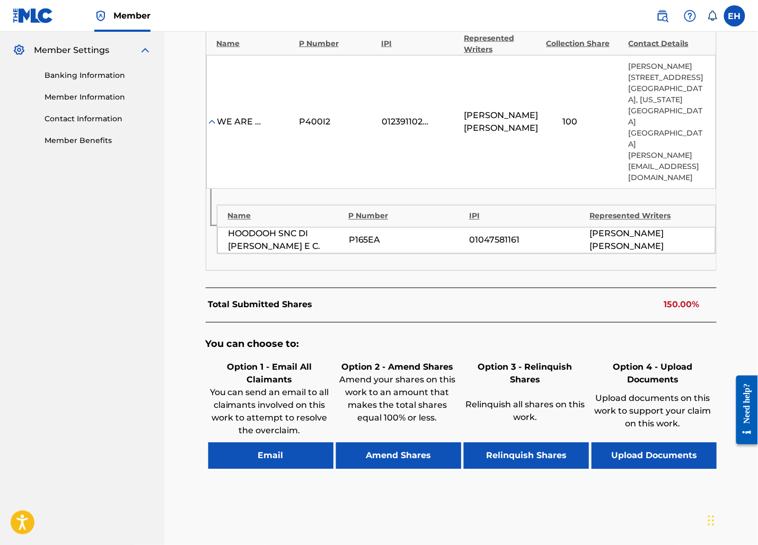
scroll to position [432, 0]
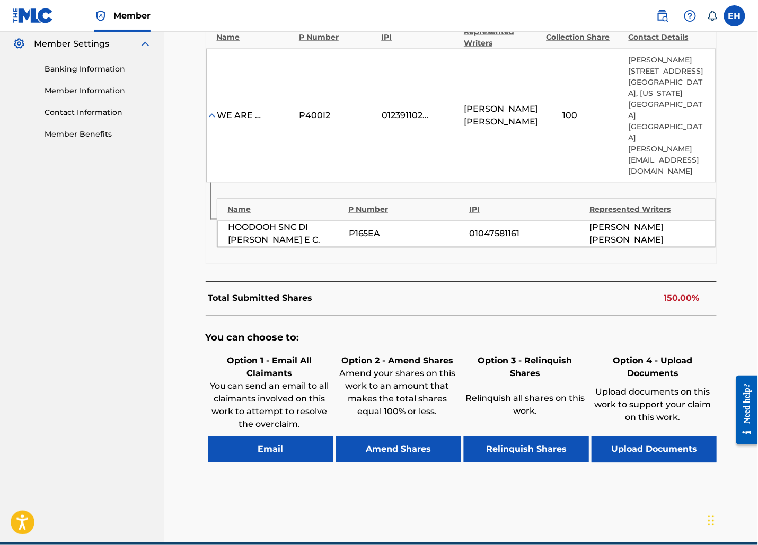
click at [262, 415] on div "You can choose to: Option 1 - Email All Claimants You can send an email to all …" at bounding box center [461, 402] width 511 height 173
click at [262, 437] on button "Email" at bounding box center [270, 450] width 125 height 26
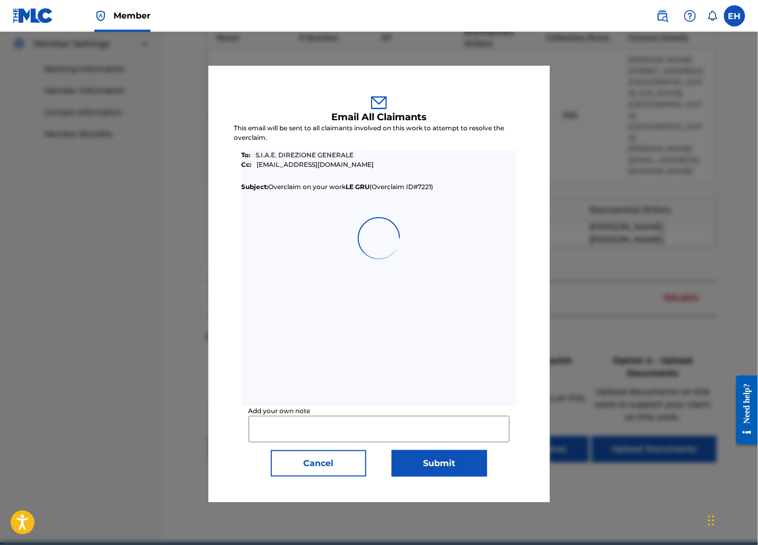
click at [452, 459] on button "Submit" at bounding box center [439, 463] width 95 height 26
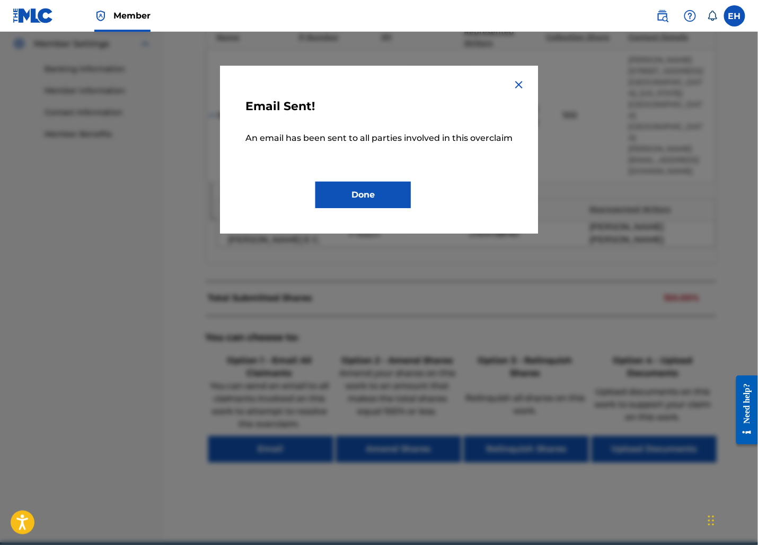
click at [370, 193] on button "Done" at bounding box center [362, 195] width 95 height 26
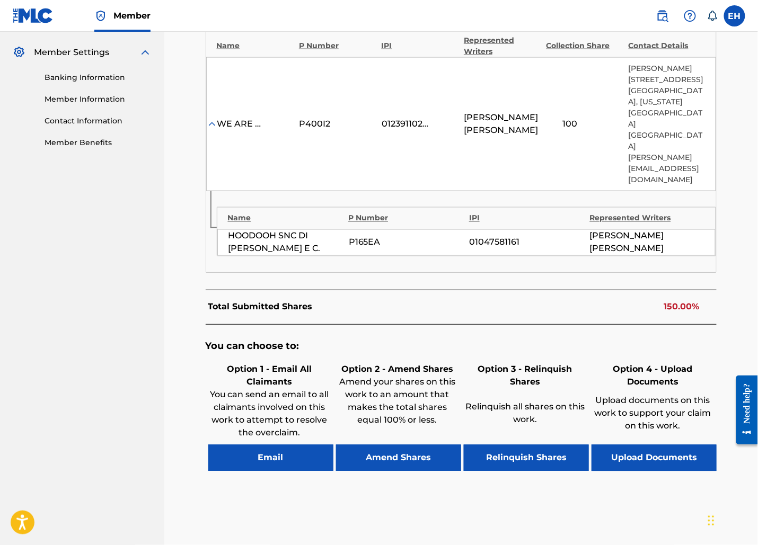
scroll to position [0, 0]
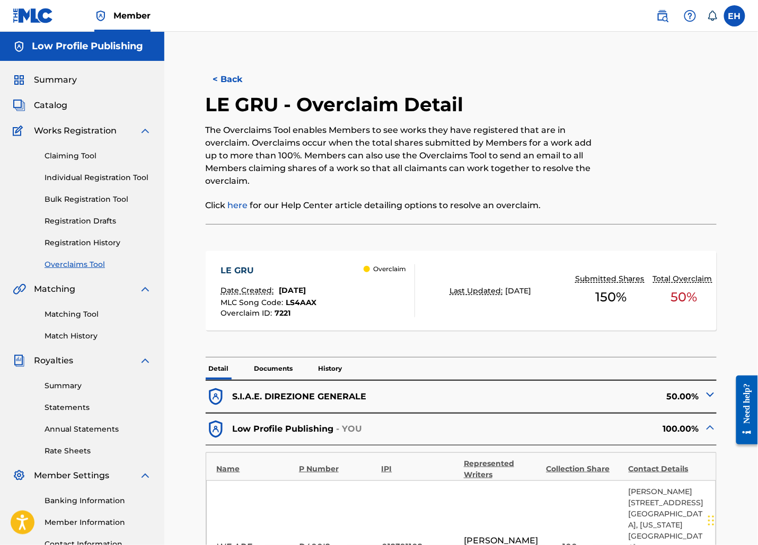
click at [217, 93] on h2 "LE GRU - Overclaim Detail" at bounding box center [337, 105] width 263 height 24
click at [225, 83] on button "< Back" at bounding box center [238, 79] width 64 height 26
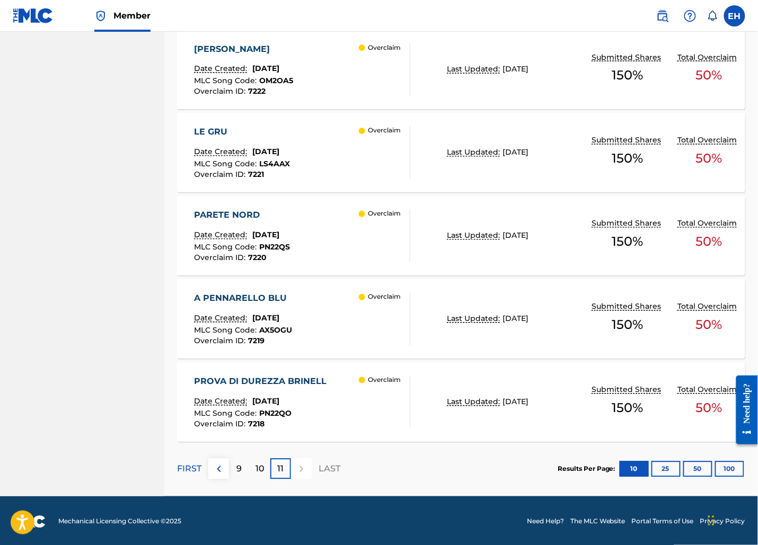
scroll to position [545, 0]
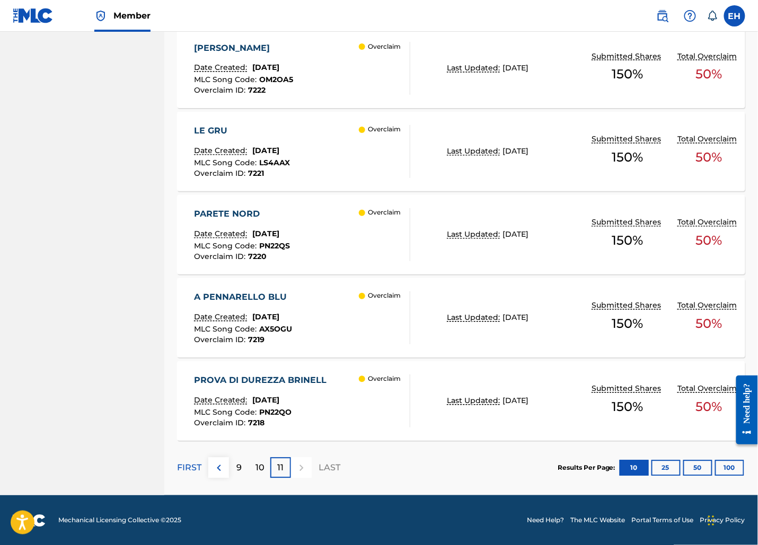
click at [255, 297] on div "A PENNARELLO BLU" at bounding box center [243, 297] width 98 height 13
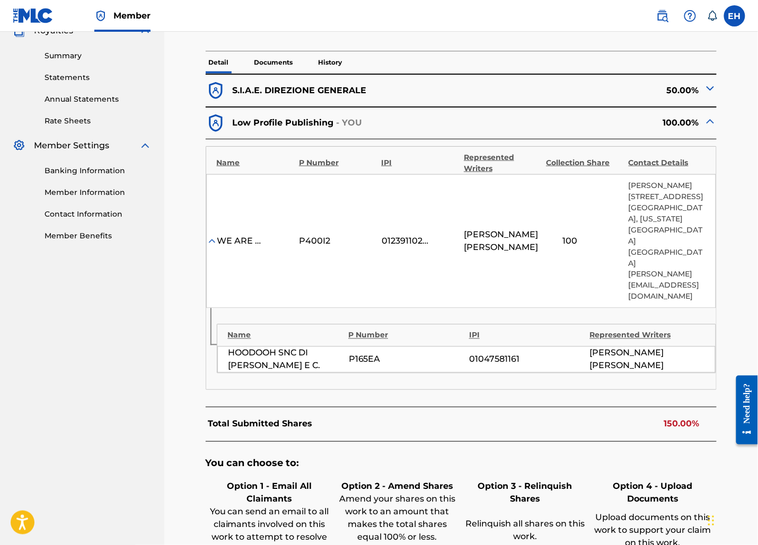
scroll to position [403, 0]
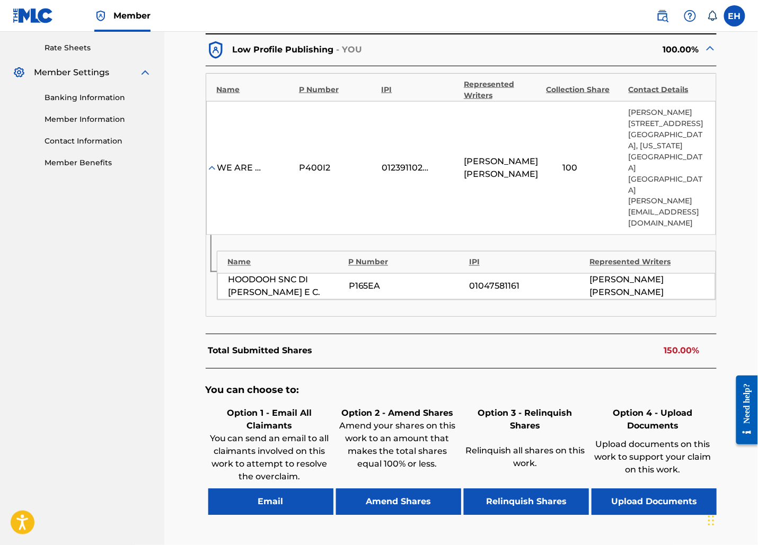
click at [287, 489] on button "Email" at bounding box center [270, 502] width 125 height 26
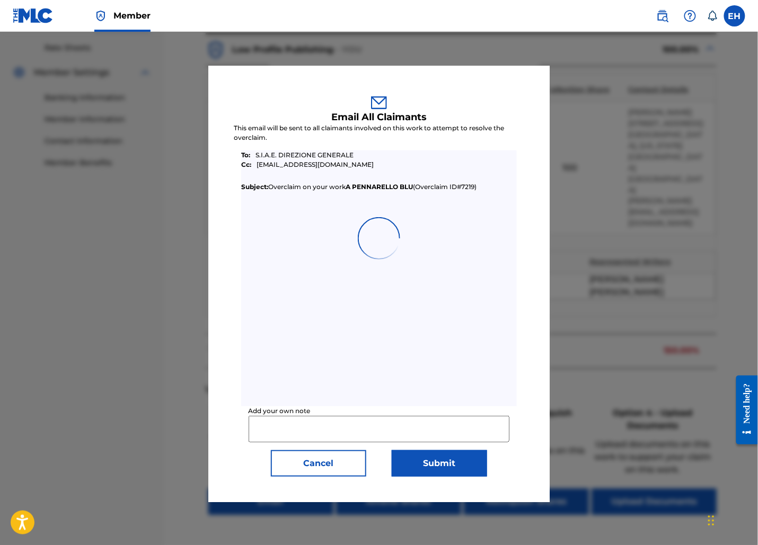
click at [415, 458] on button "Submit" at bounding box center [439, 463] width 95 height 26
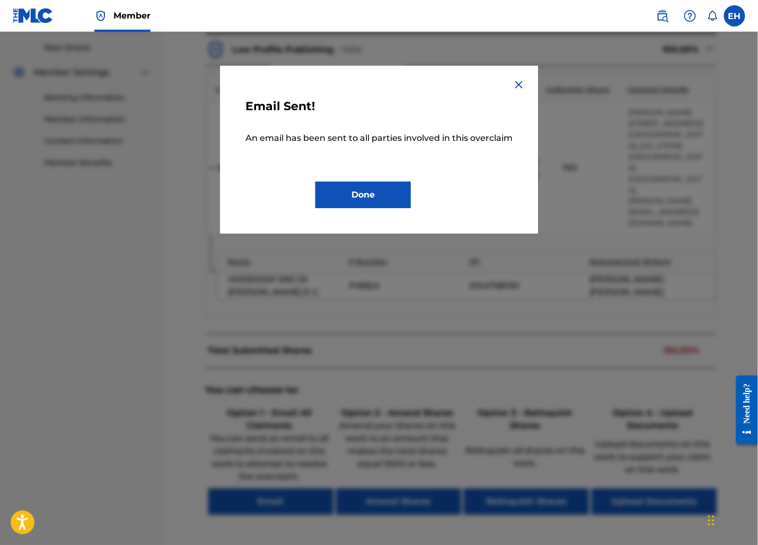
click at [393, 192] on button "Done" at bounding box center [362, 195] width 95 height 26
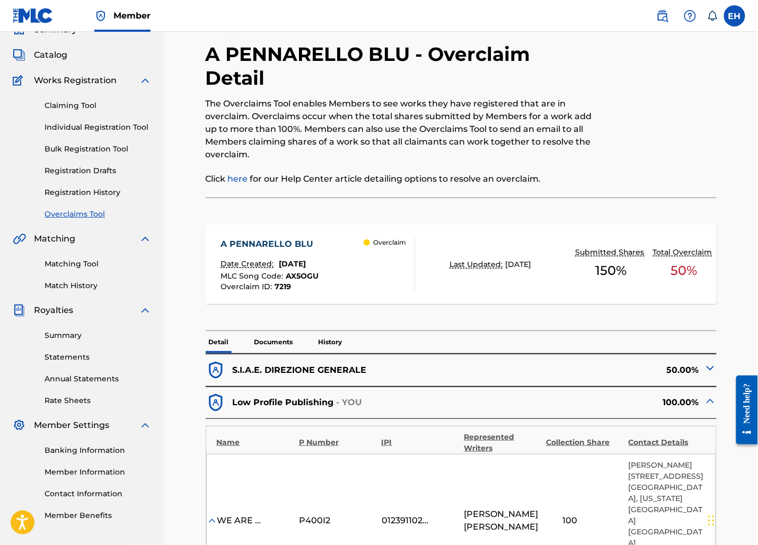
scroll to position [0, 0]
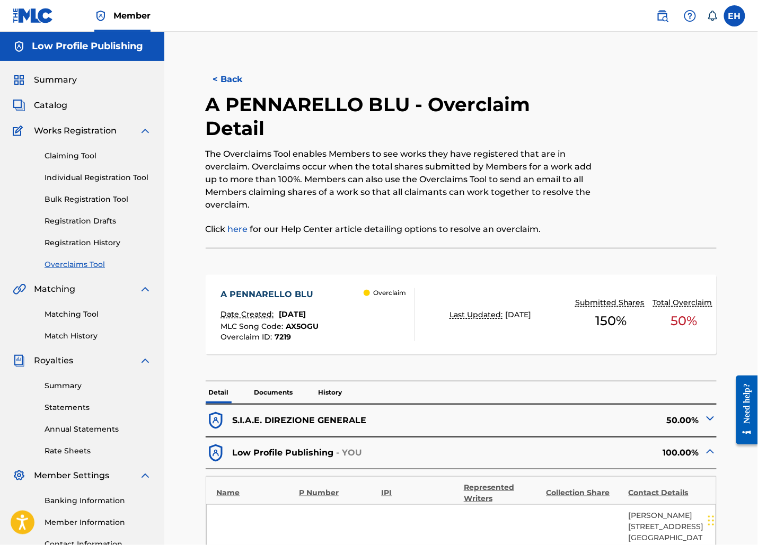
click at [222, 93] on h2 "A PENNARELLO BLU - Overclaim Detail" at bounding box center [403, 117] width 394 height 48
click at [222, 82] on button "< Back" at bounding box center [238, 79] width 64 height 26
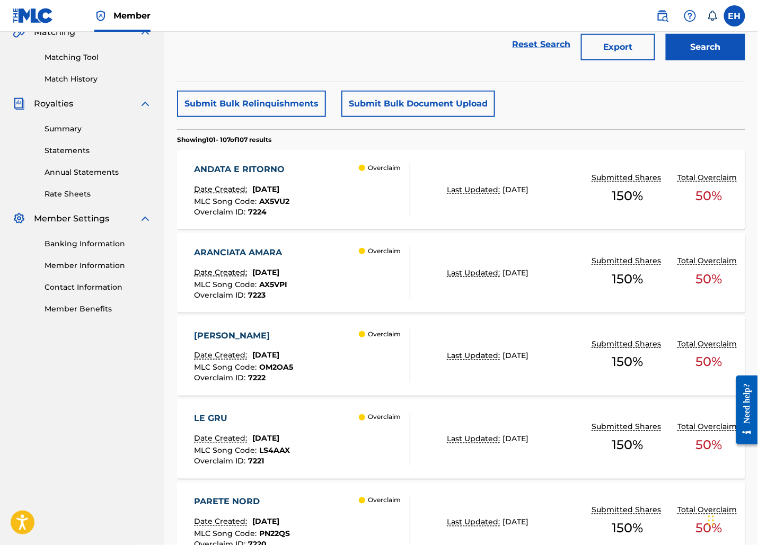
scroll to position [242, 0]
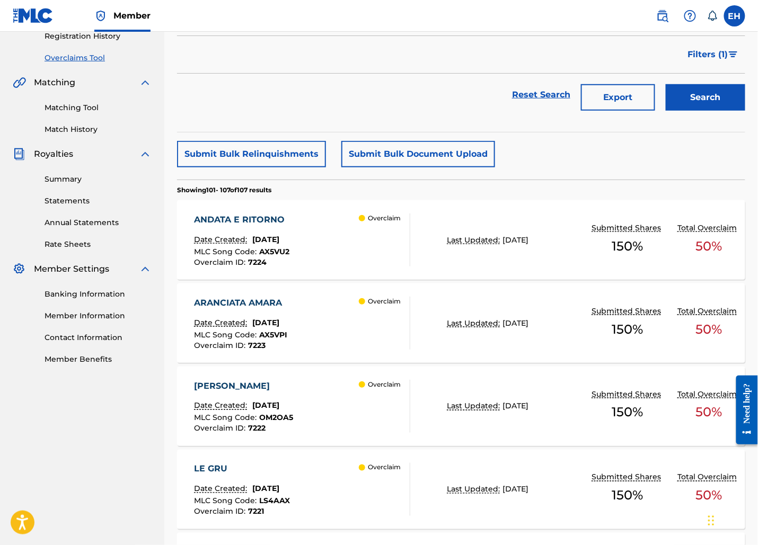
click at [515, 94] on link "Reset Search" at bounding box center [540, 94] width 69 height 23
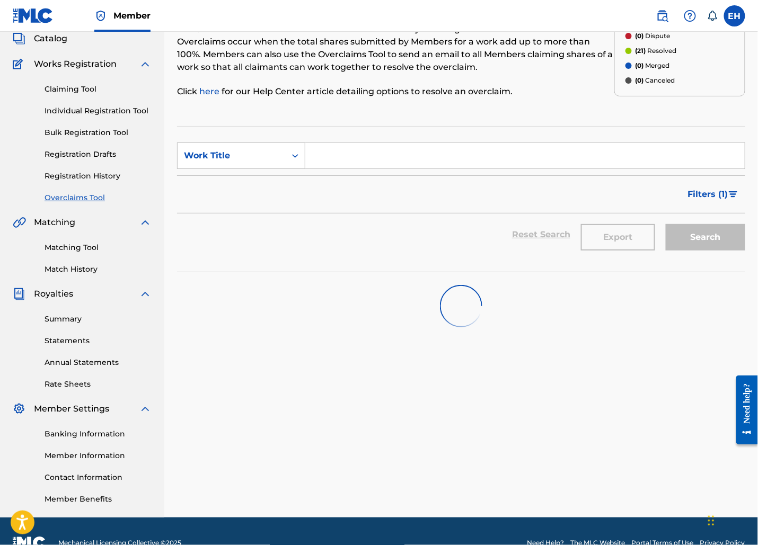
scroll to position [28, 0]
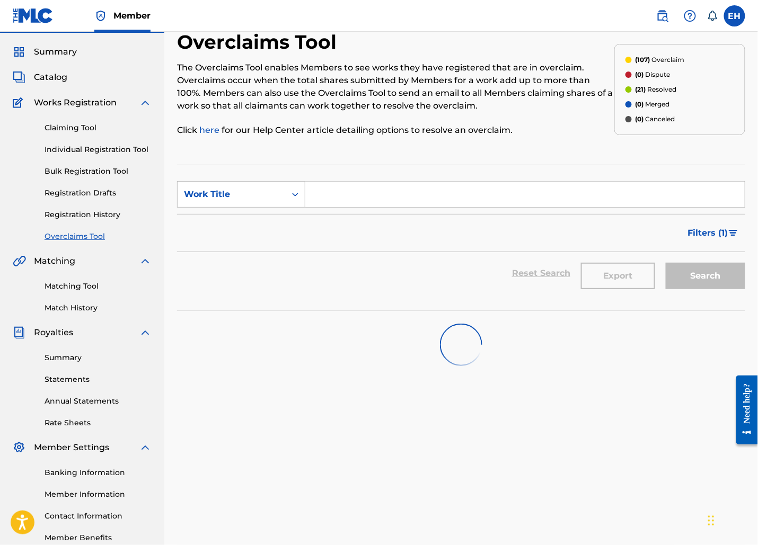
click at [704, 229] on span "Filters ( 1 )" at bounding box center [708, 233] width 40 height 13
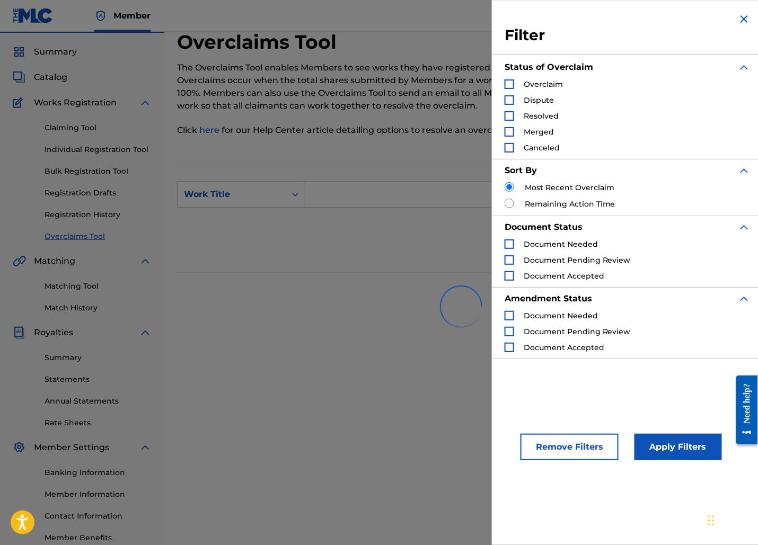
click at [546, 84] on span "Overclaim" at bounding box center [542, 84] width 39 height 10
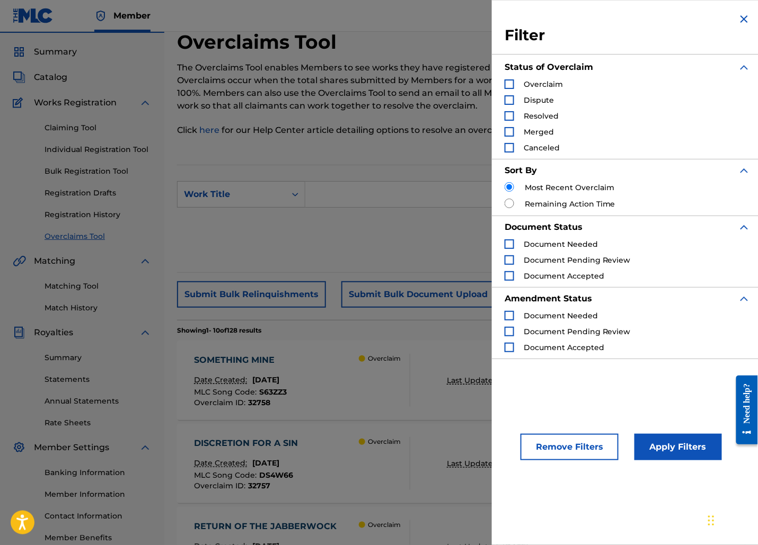
click at [543, 75] on div "Status of Overclaim" at bounding box center [627, 67] width 246 height 23
click at [544, 84] on span "Overclaim" at bounding box center [542, 84] width 39 height 10
click at [529, 81] on span "Overclaim" at bounding box center [542, 84] width 39 height 10
click at [509, 92] on div "Overclaim Dispute Resolved Merged Canceled" at bounding box center [627, 116] width 246 height 74
click at [509, 84] on div "Search Form" at bounding box center [509, 84] width 10 height 10
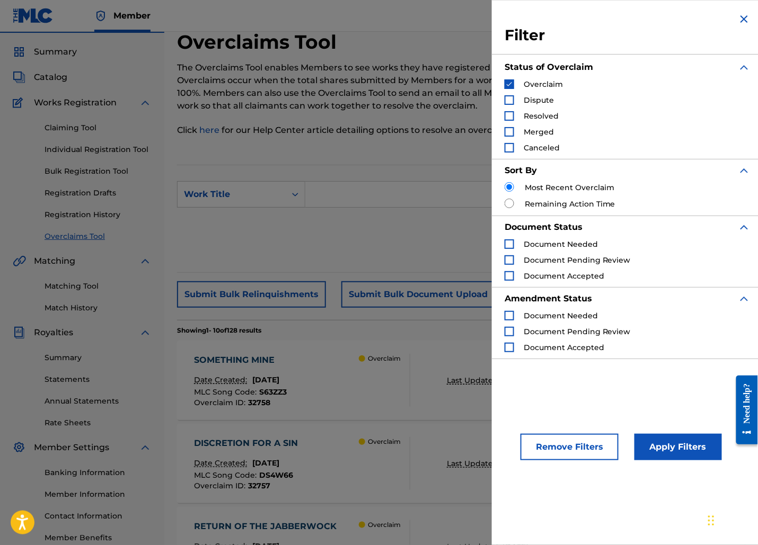
click at [689, 442] on button "Apply Filters" at bounding box center [677, 447] width 87 height 26
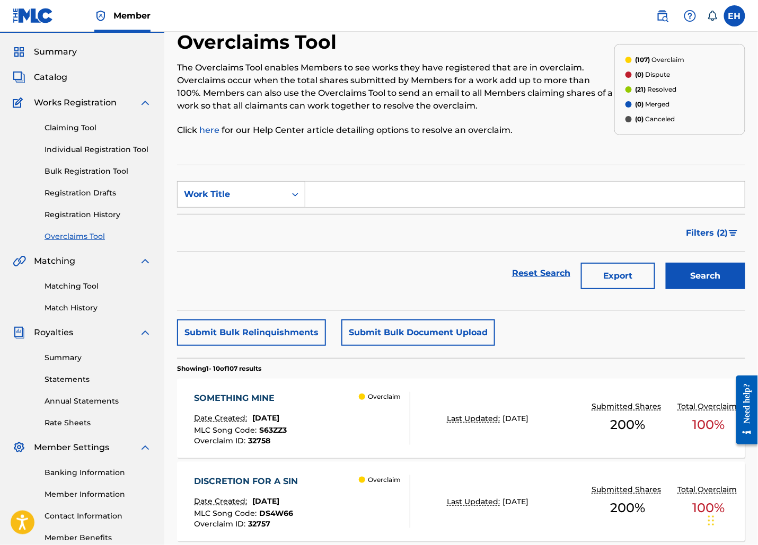
click at [629, 288] on button "Export" at bounding box center [618, 276] width 74 height 26
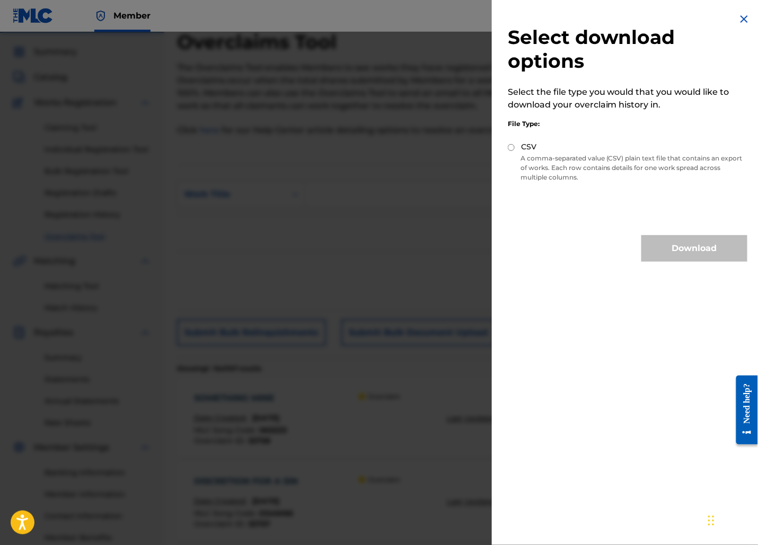
click at [579, 146] on div "CSV" at bounding box center [627, 147] width 239 height 12
click at [580, 167] on p "A comma-separated value (CSV) plain text file that contains an export of works.…" at bounding box center [627, 168] width 239 height 29
click at [514, 147] on div "CSV" at bounding box center [627, 147] width 239 height 12
click at [511, 146] on input "CSV" at bounding box center [511, 147] width 7 height 7
radio input "true"
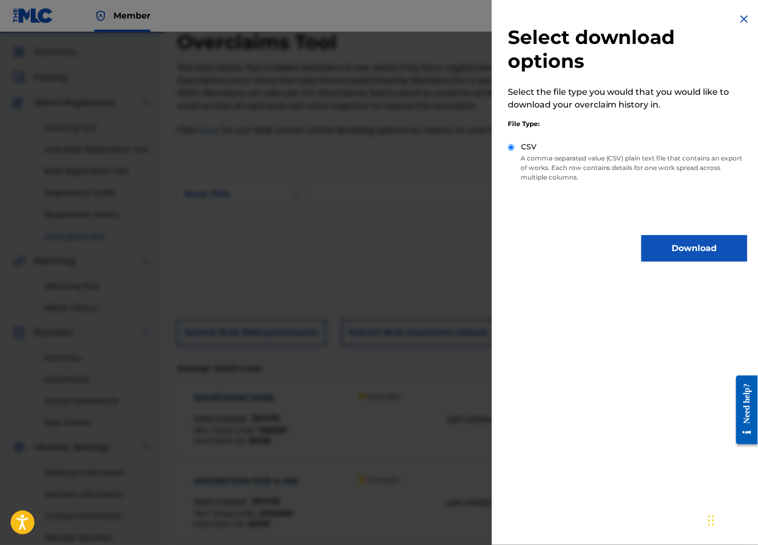
click at [675, 253] on button "Download" at bounding box center [694, 248] width 106 height 26
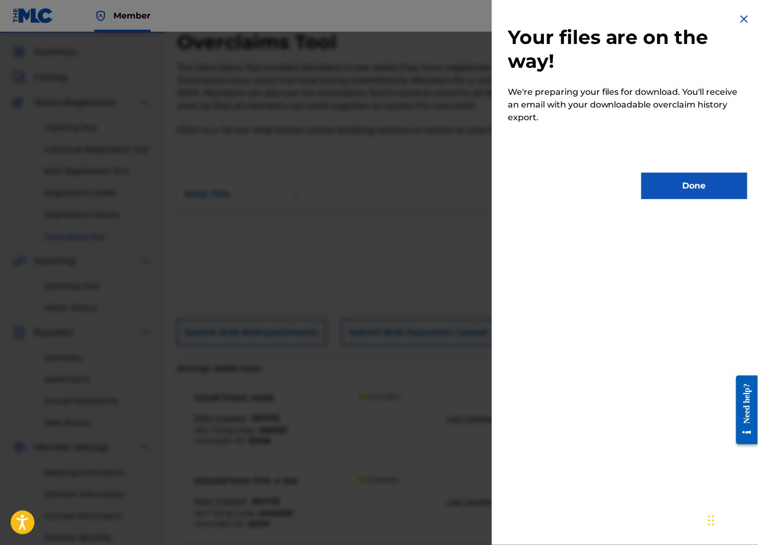
click at [679, 194] on button "Done" at bounding box center [694, 186] width 106 height 26
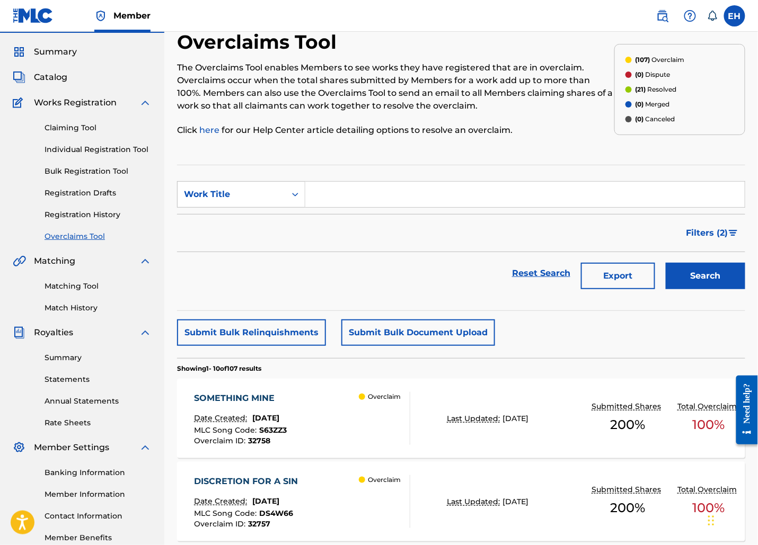
click at [352, 192] on input "Search Form" at bounding box center [524, 194] width 439 height 25
paste input "COLD LIKE YOU"
click at [665, 263] on button "Search" at bounding box center [704, 276] width 79 height 26
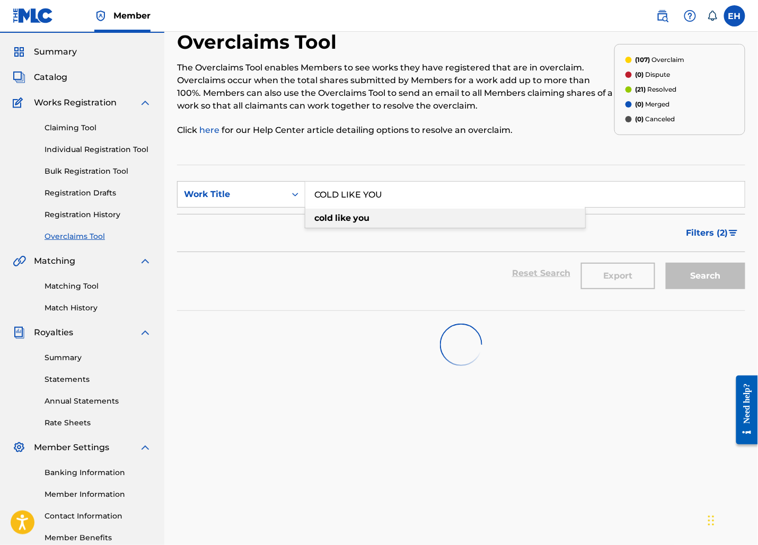
click at [366, 223] on div "cold like you" at bounding box center [445, 218] width 280 height 19
type input "cold like you"
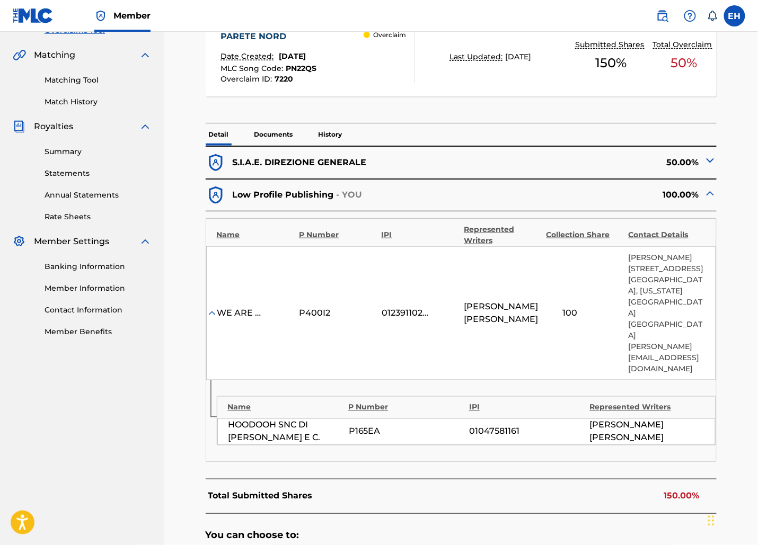
scroll to position [432, 0]
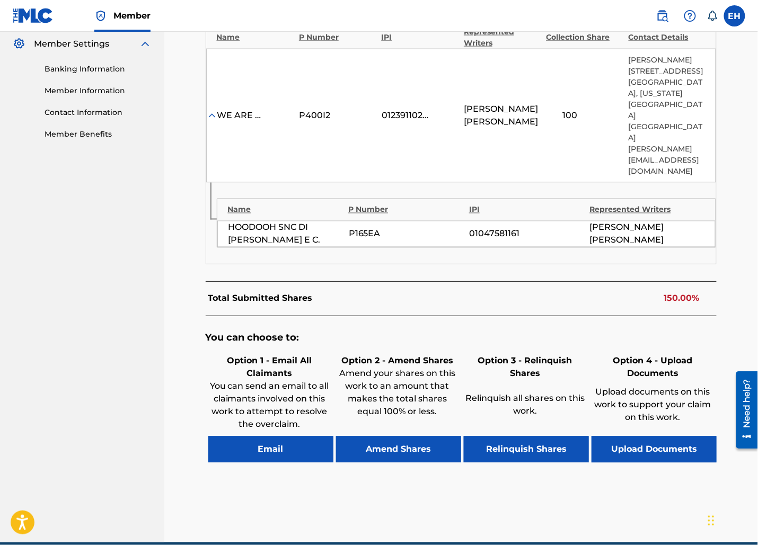
click at [303, 437] on button "Email" at bounding box center [270, 450] width 125 height 26
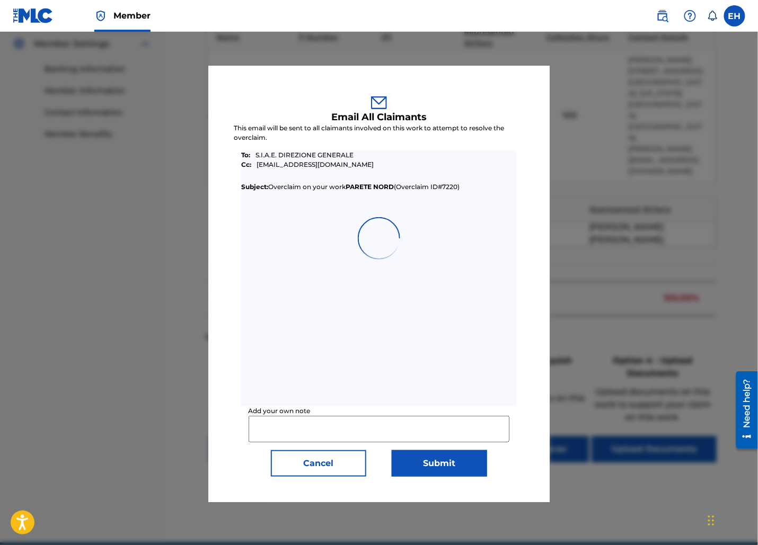
click at [425, 466] on button "Submit" at bounding box center [439, 463] width 95 height 26
